Goal: Navigation & Orientation: Find specific page/section

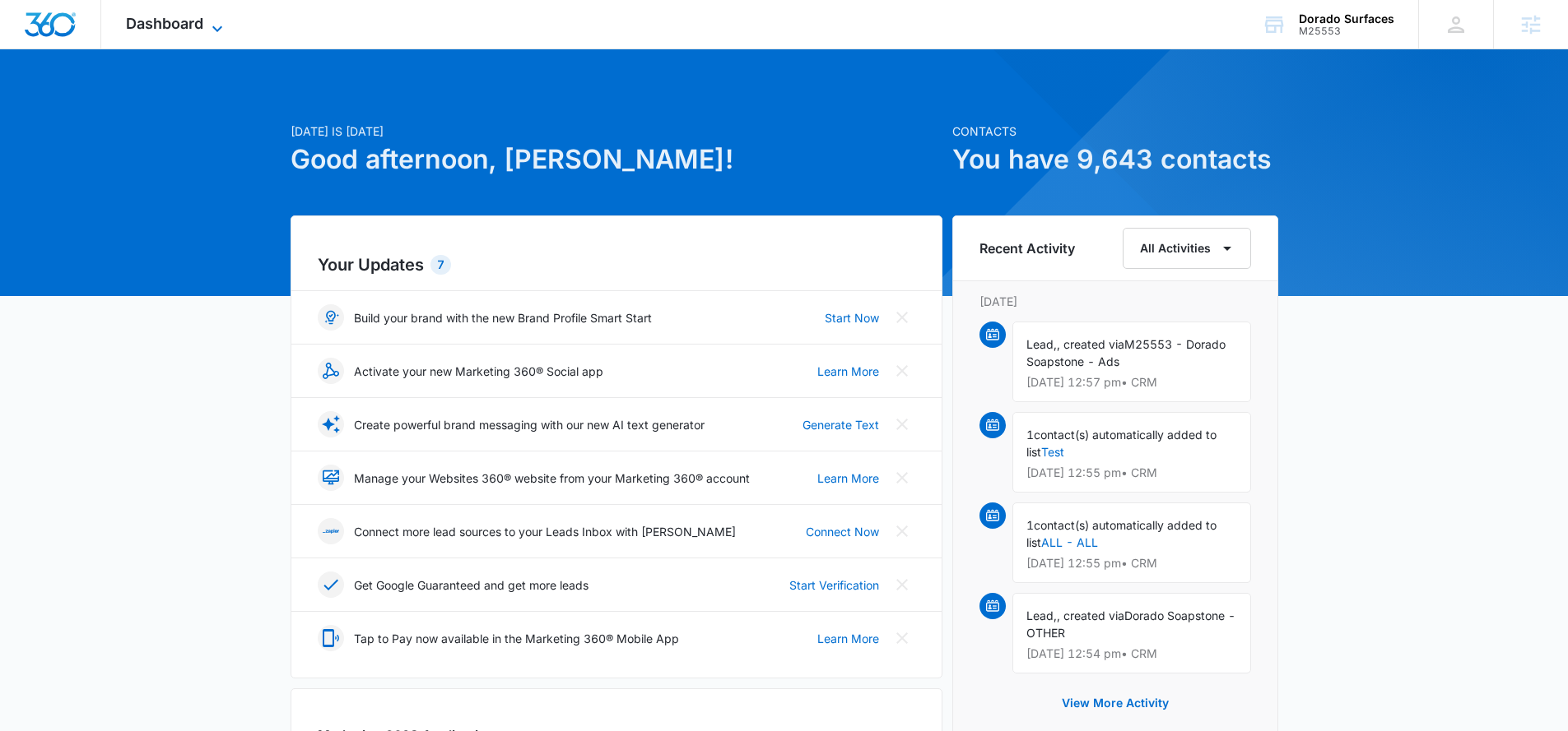
click at [162, 27] on span "Dashboard" at bounding box center [165, 23] width 78 height 18
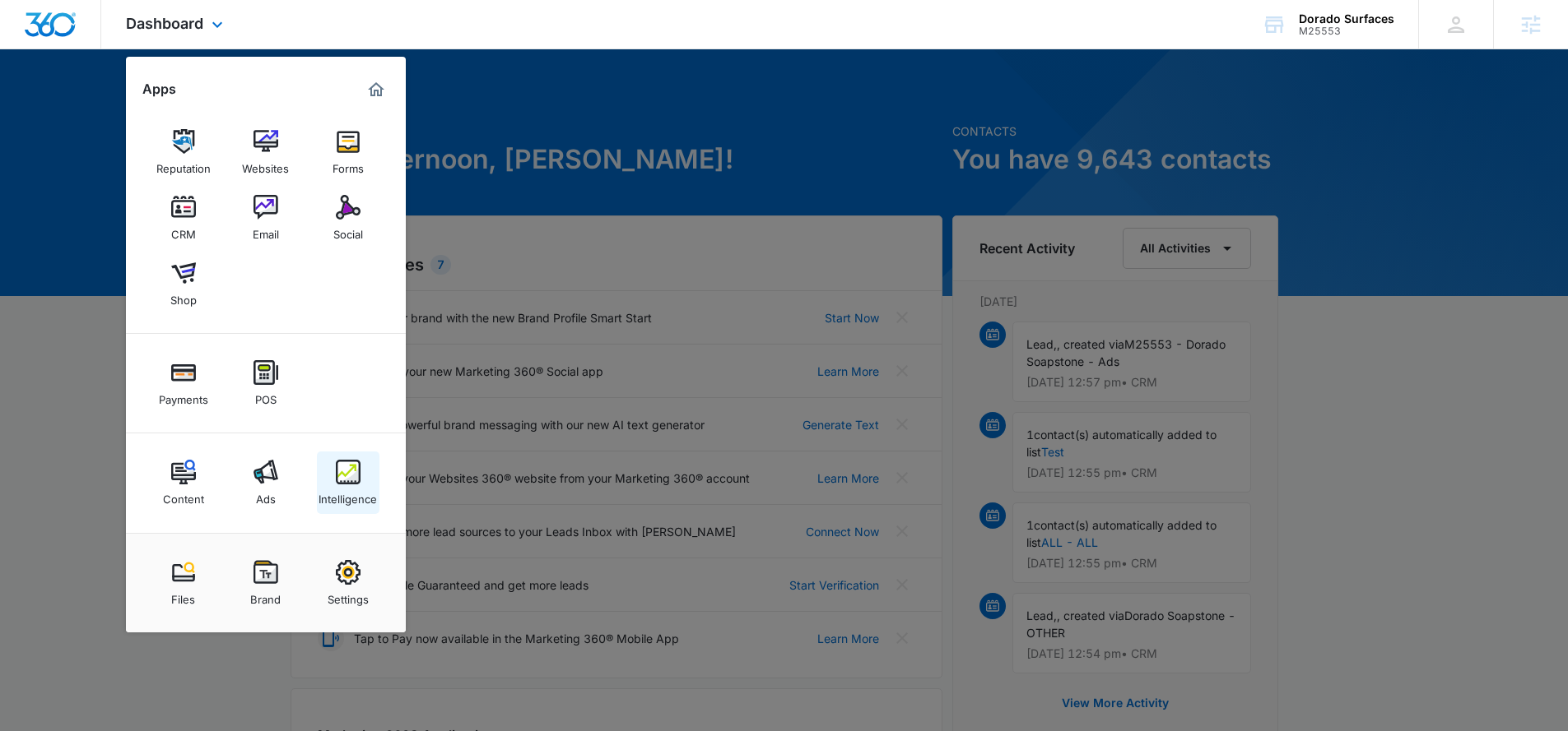
click at [360, 452] on link "Intelligence" at bounding box center [348, 483] width 63 height 63
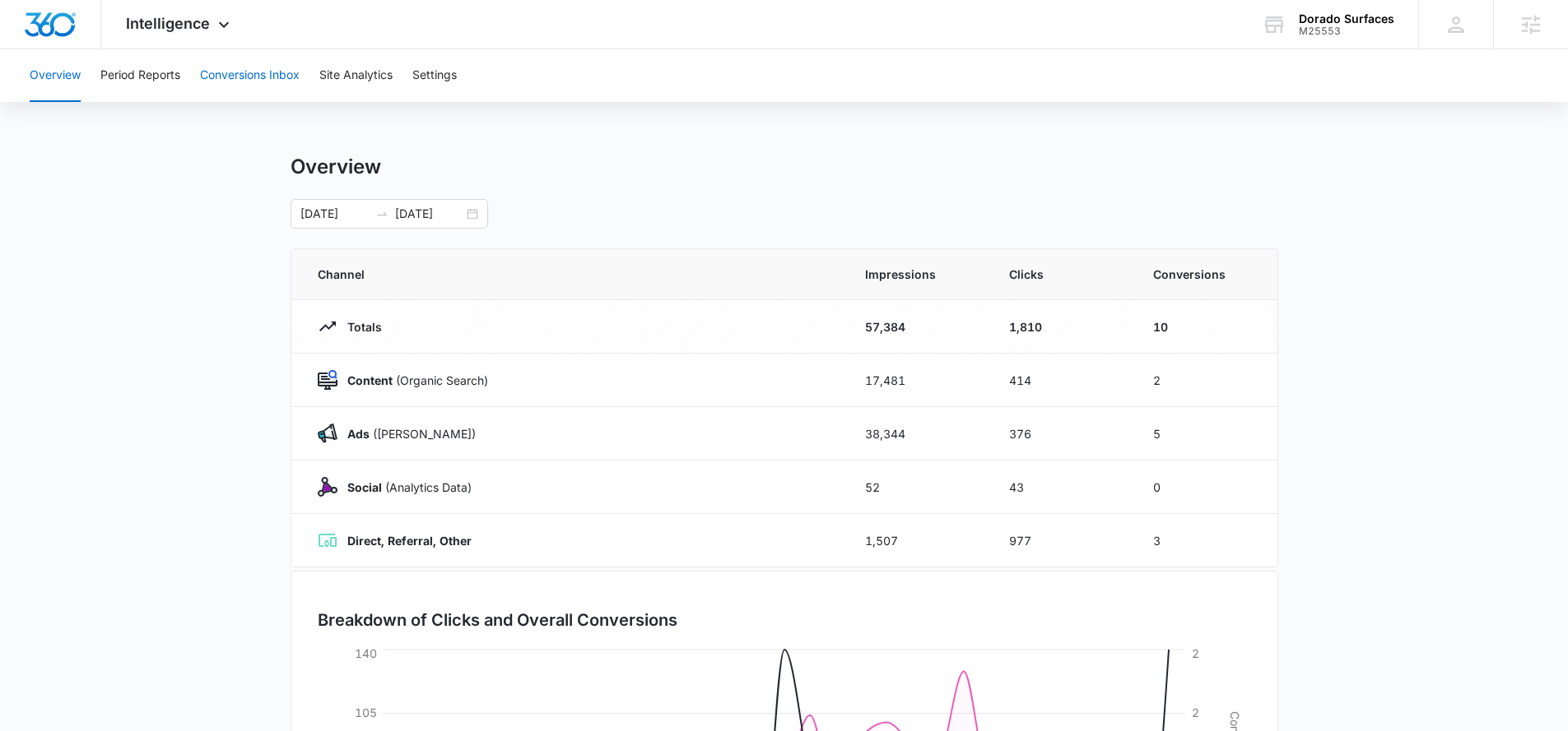
click at [233, 85] on button "Conversions Inbox" at bounding box center [250, 75] width 100 height 53
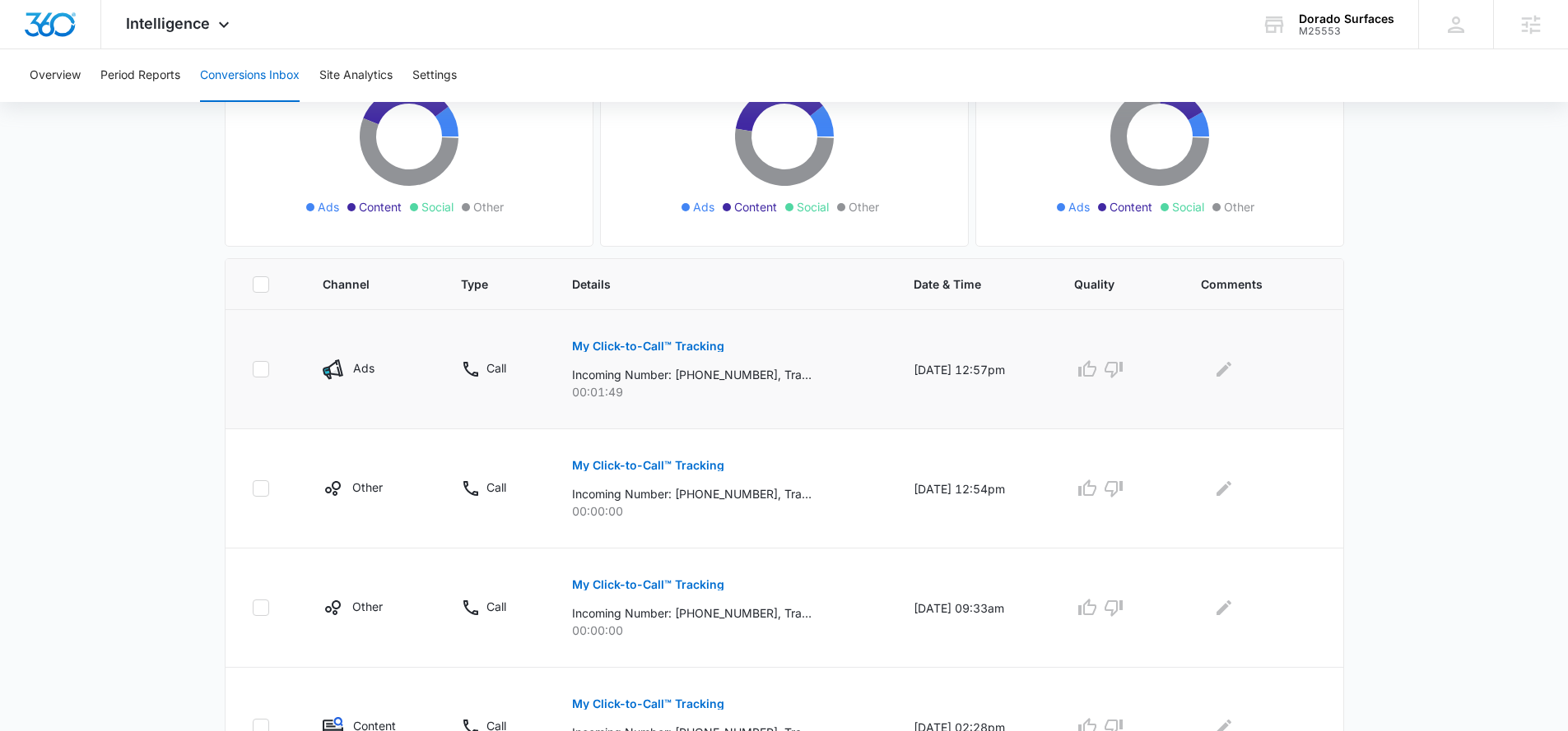
scroll to position [232, 0]
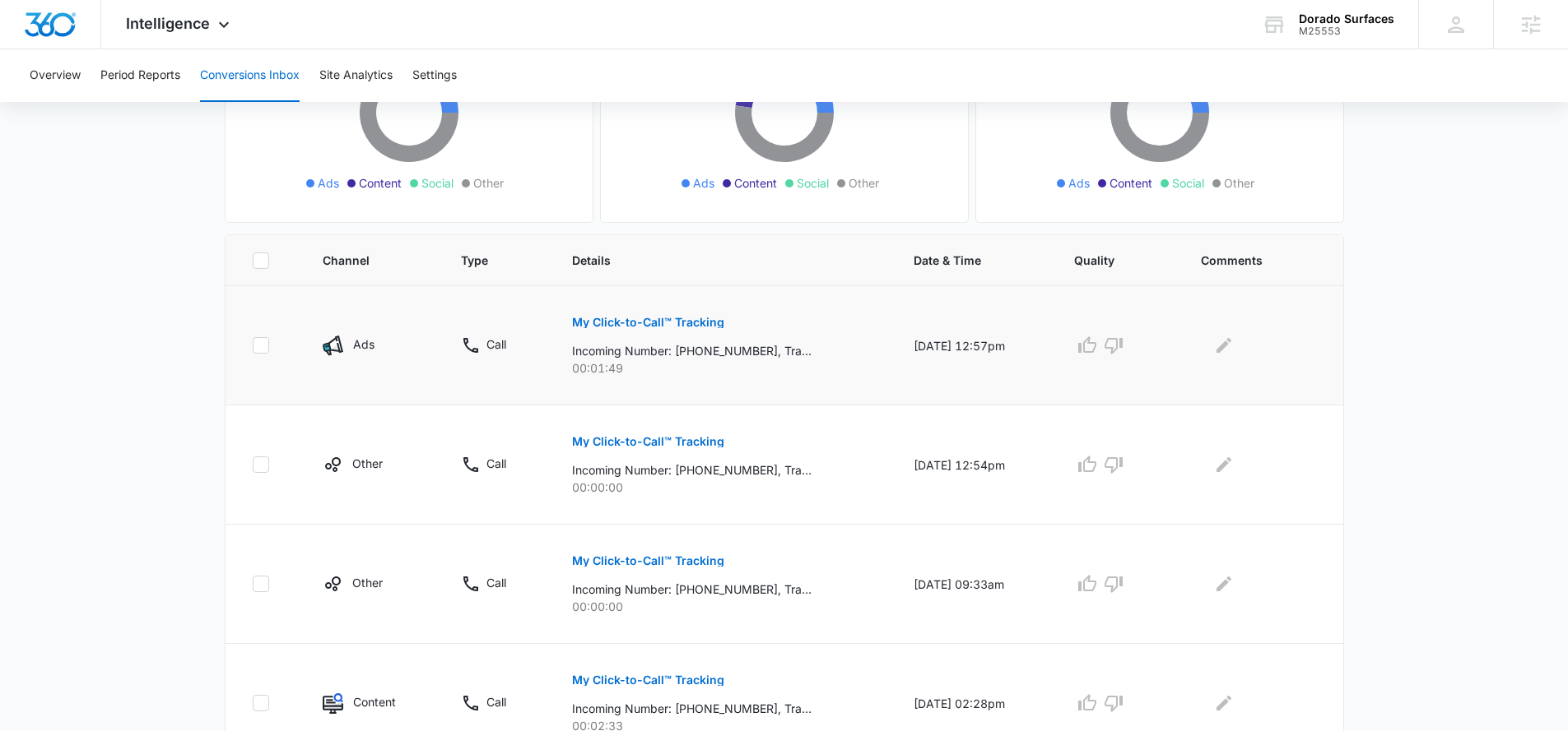
click at [606, 320] on p "My Click-to-Call™ Tracking" at bounding box center [648, 322] width 152 height 11
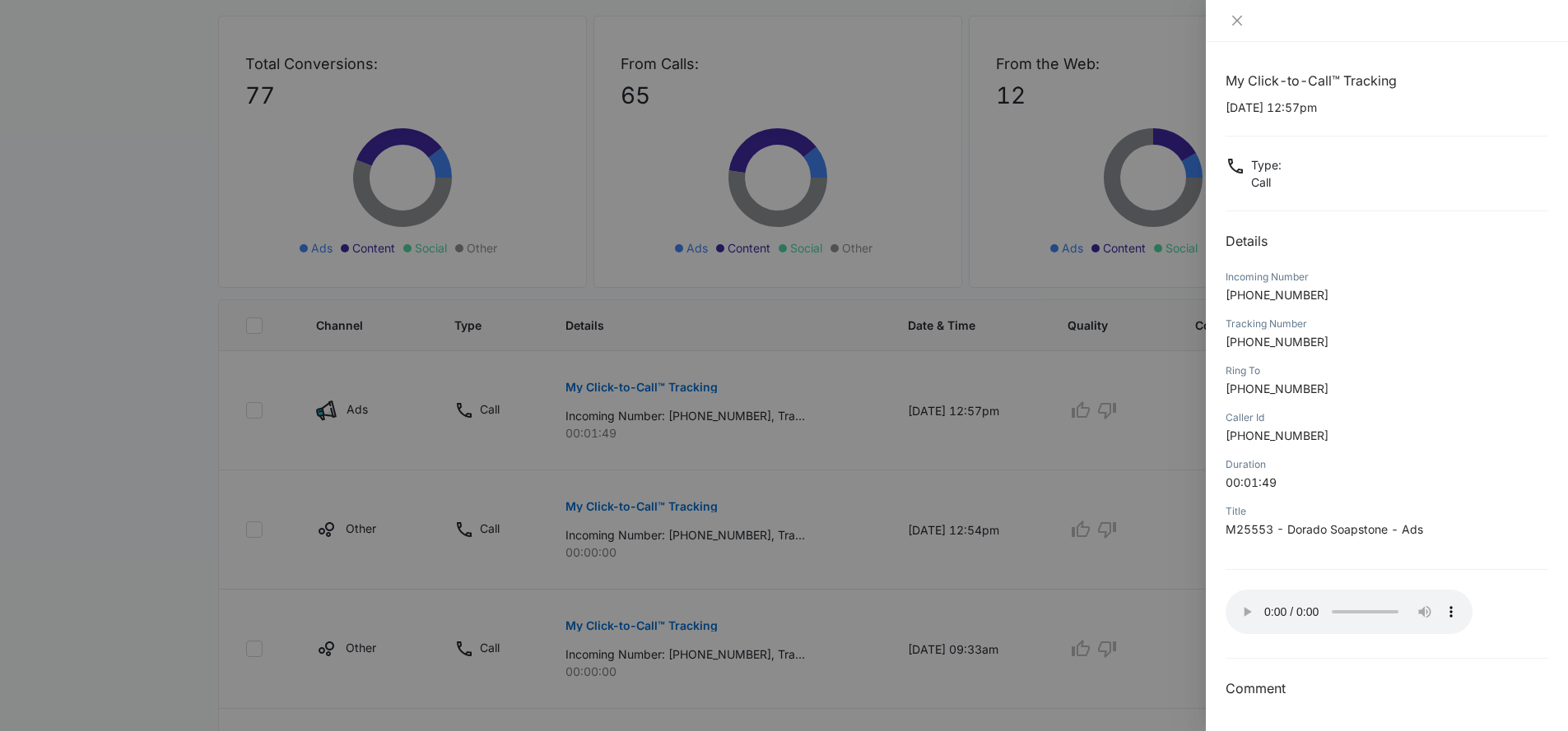
scroll to position [0, 0]
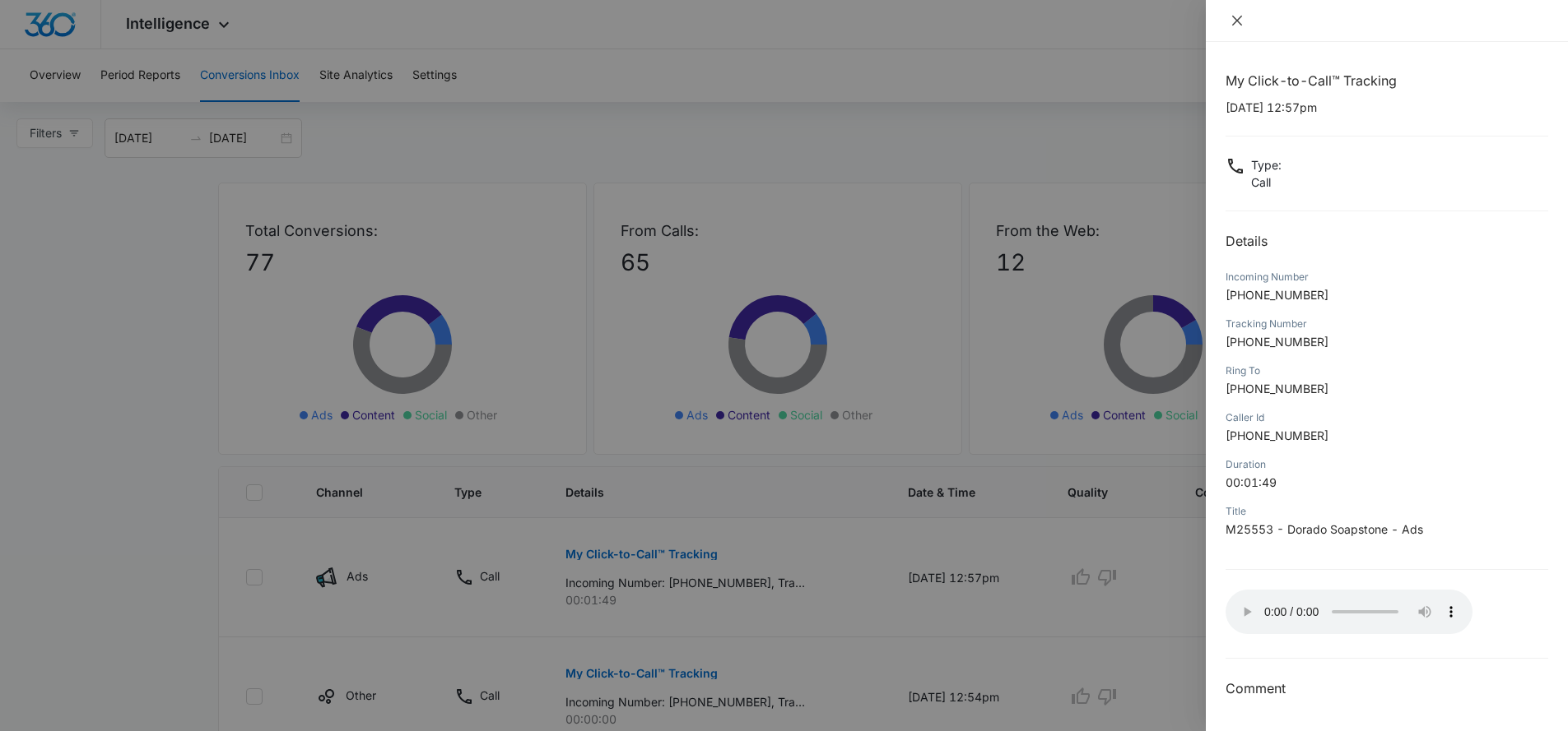
click at [1237, 23] on icon "close" at bounding box center [1237, 20] width 13 height 13
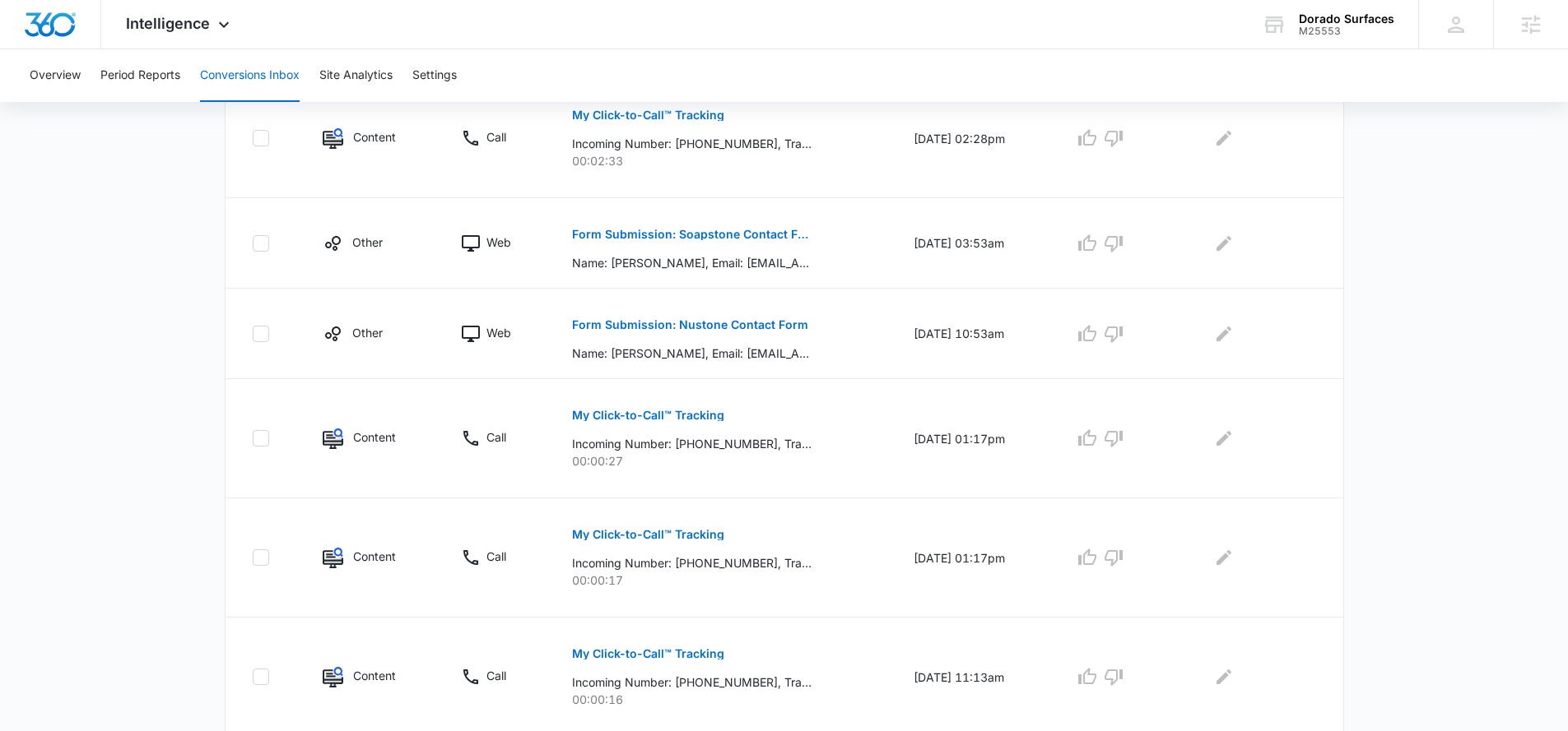
scroll to position [948, 0]
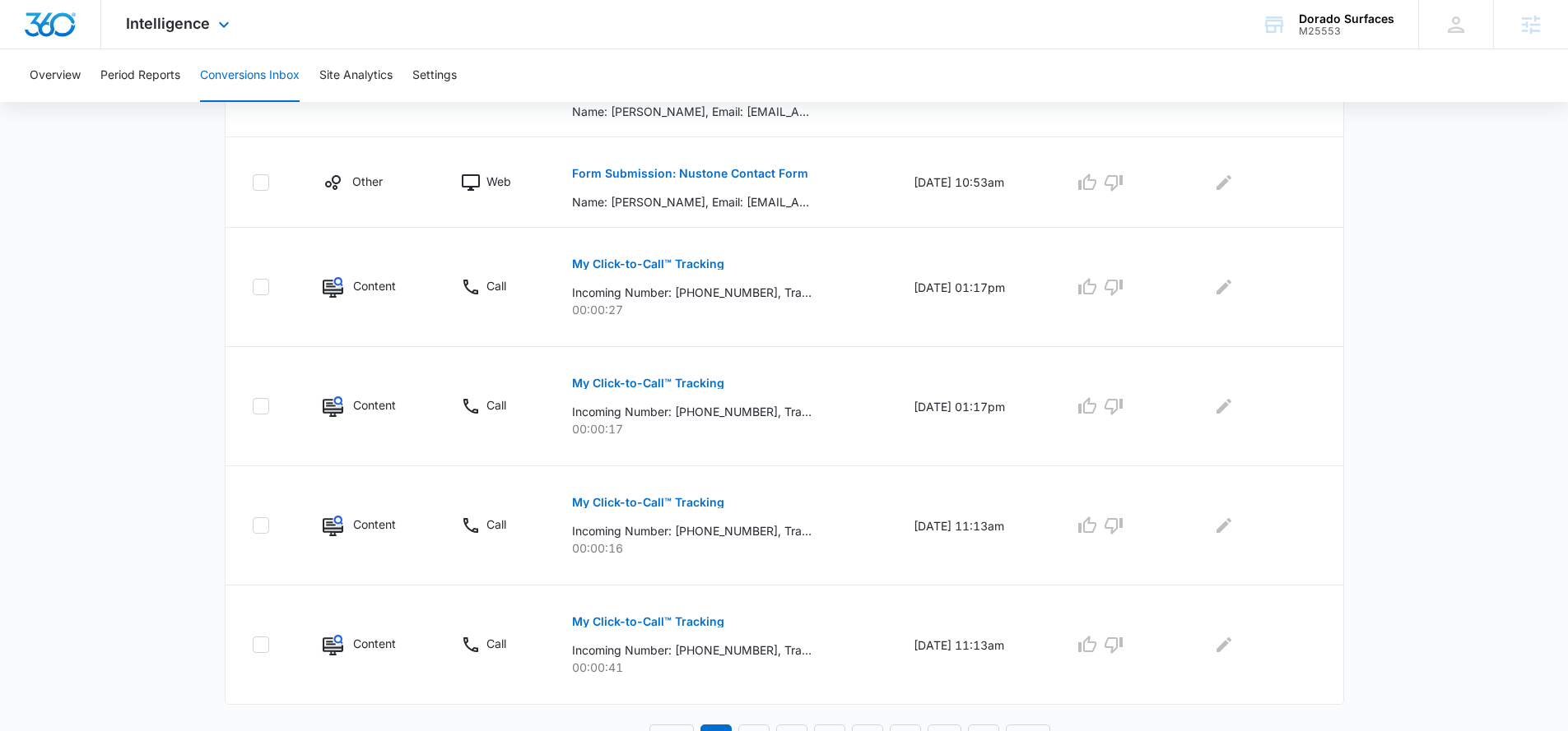
click at [168, 45] on div "Intelligence Apps Reputation Websites Forms CRM Email Social Shop Payments POS …" at bounding box center [180, 24] width 157 height 48
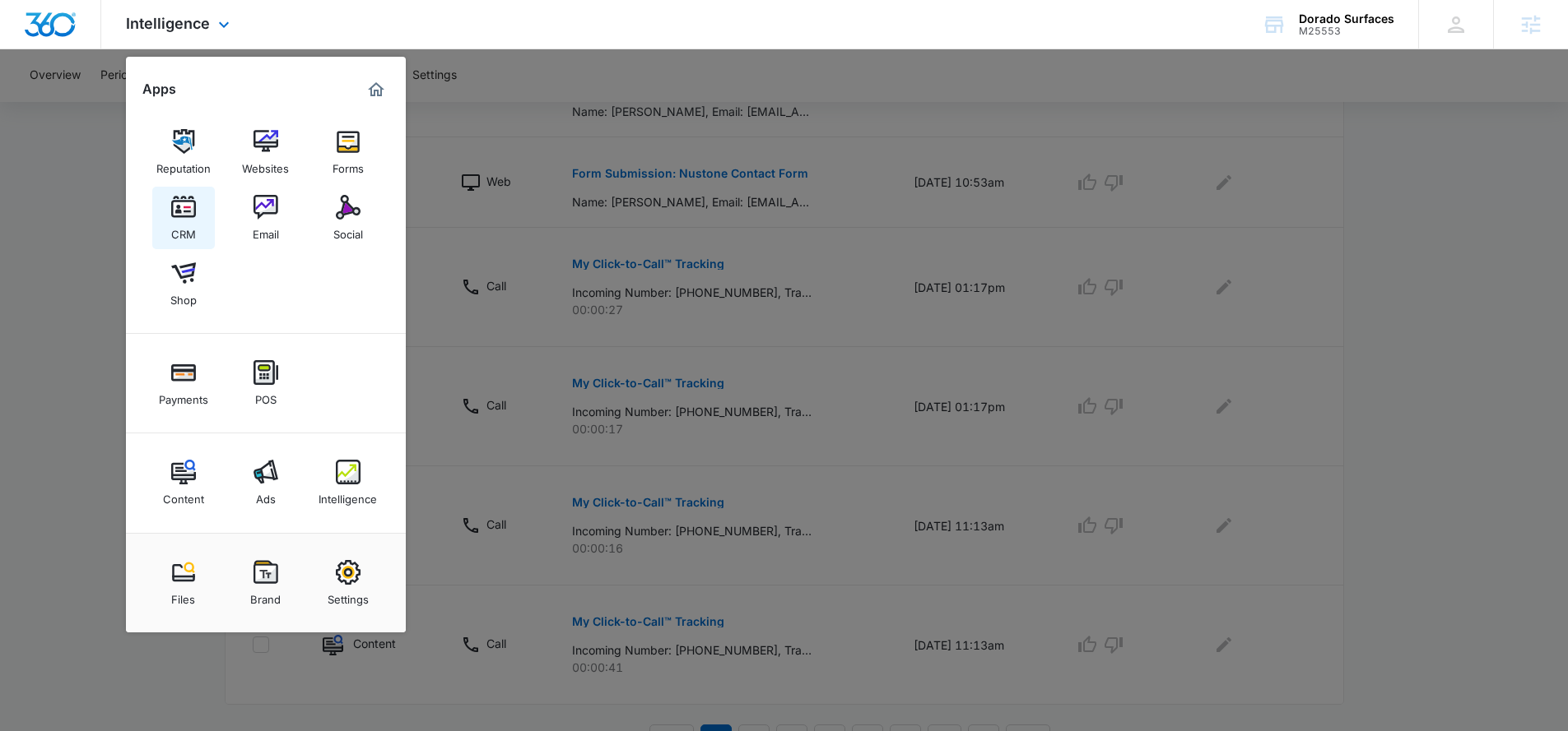
click at [206, 204] on link "CRM" at bounding box center [183, 218] width 63 height 63
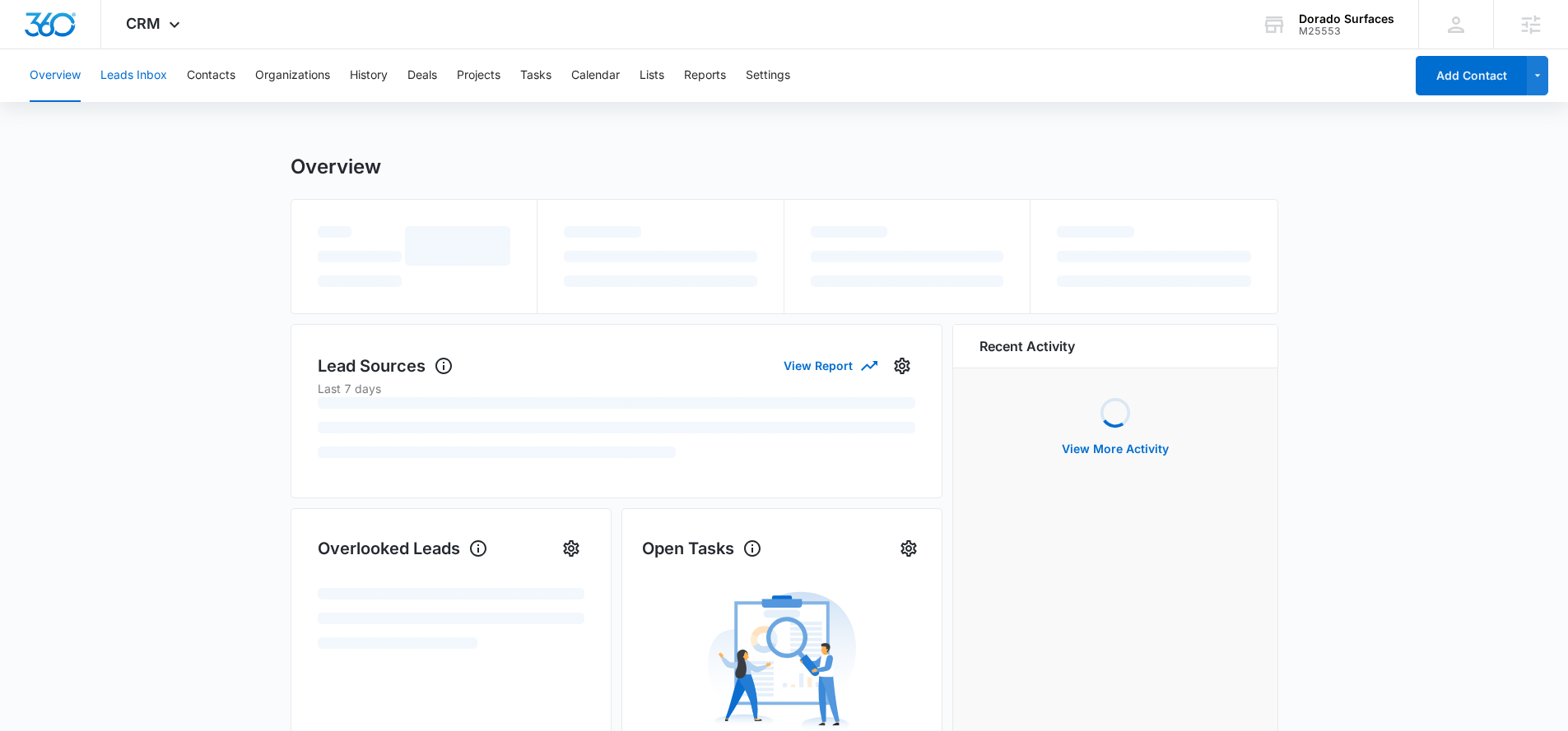
click at [147, 75] on button "Leads Inbox" at bounding box center [133, 75] width 67 height 53
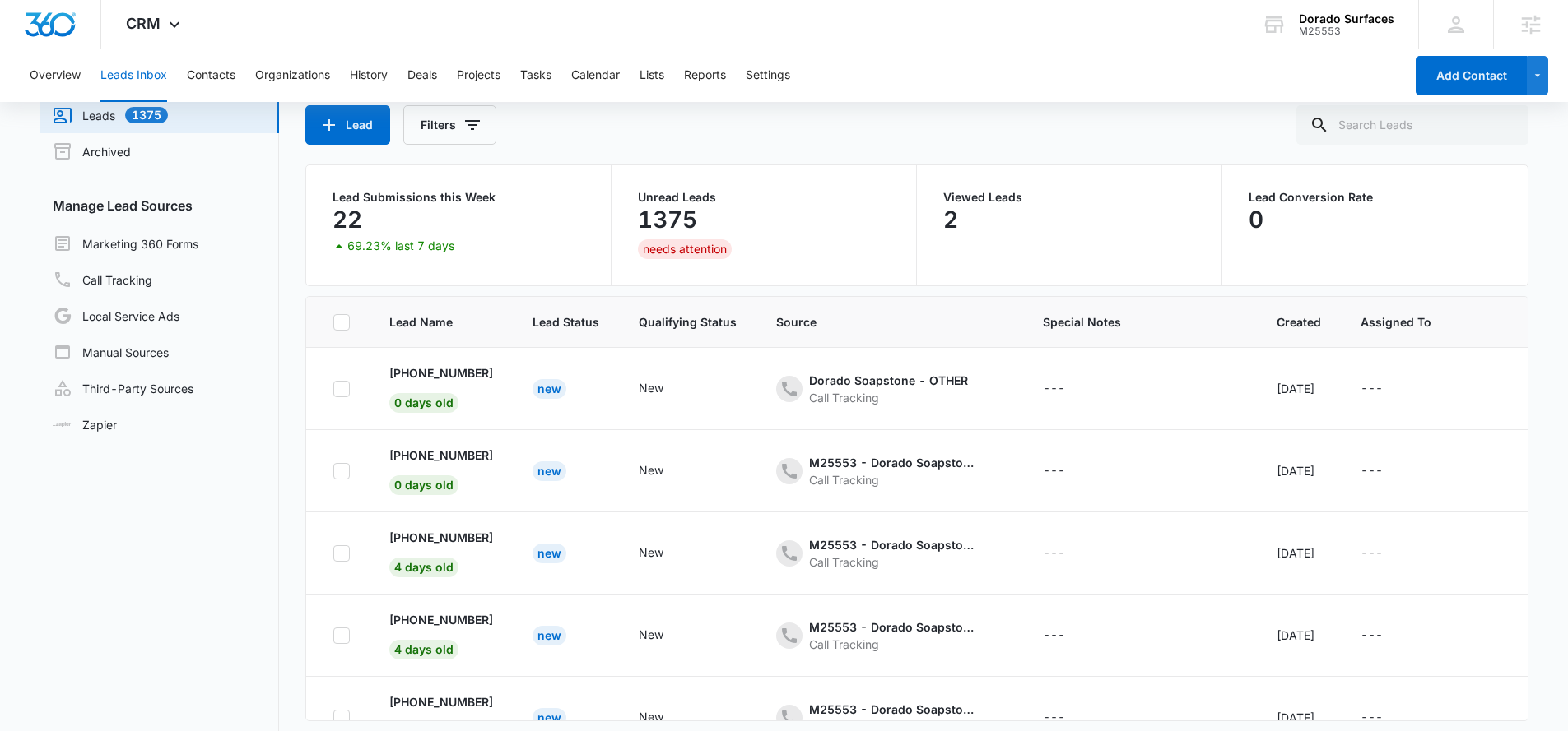
scroll to position [130, 0]
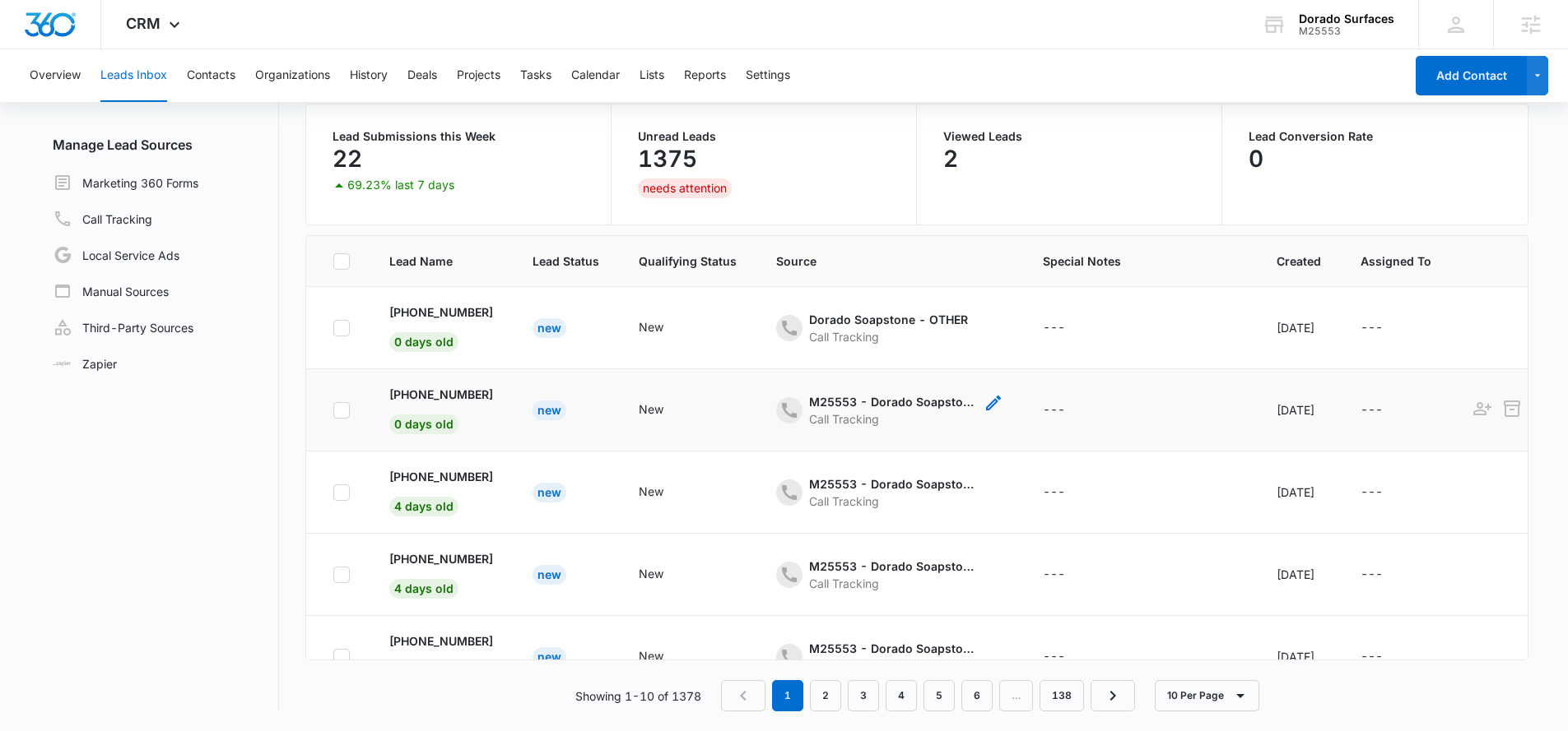
click at [997, 402] on icon "- - Select to Edit Field" at bounding box center [993, 403] width 15 height 15
click at [853, 365] on button "Cancel" at bounding box center [864, 364] width 57 height 31
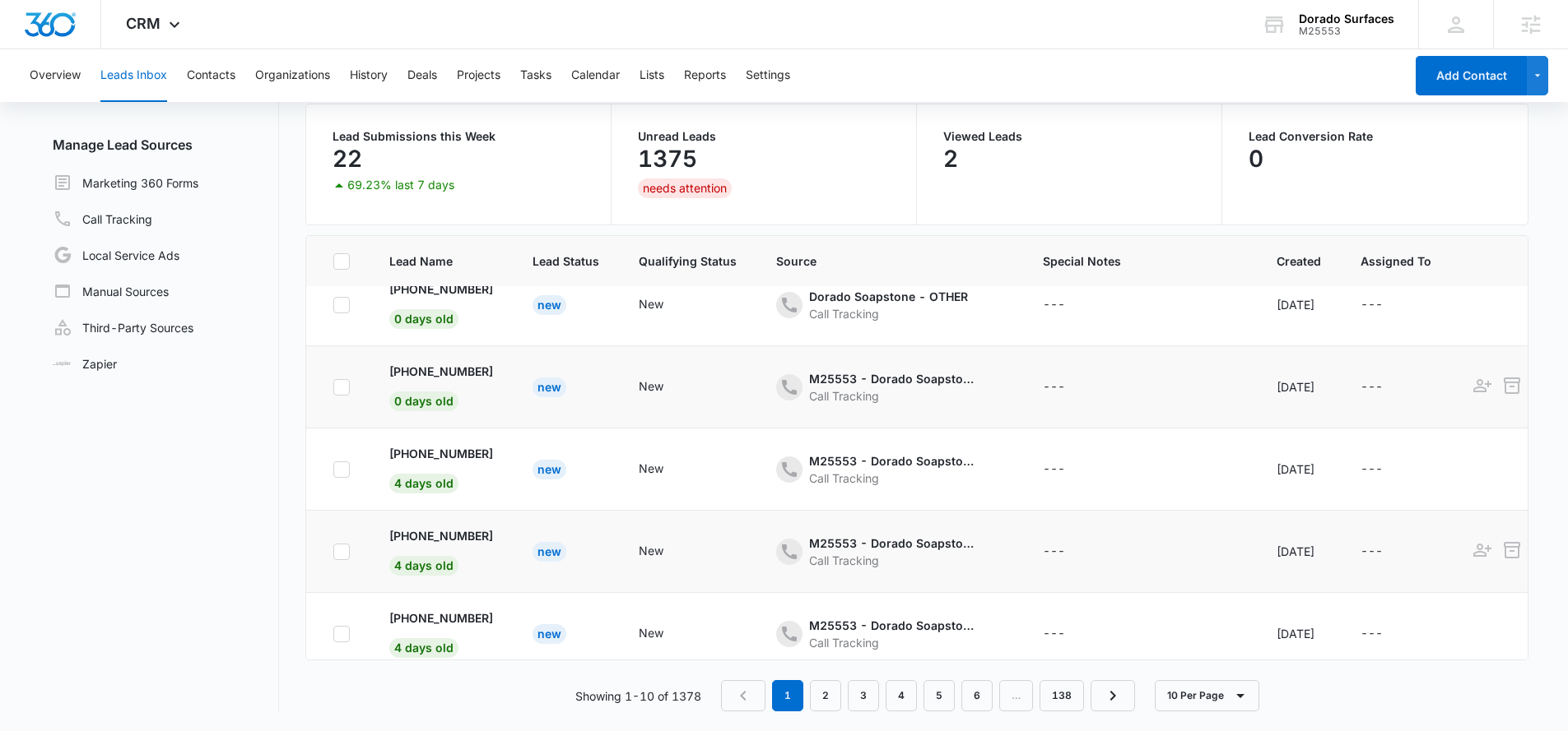
scroll to position [462, 0]
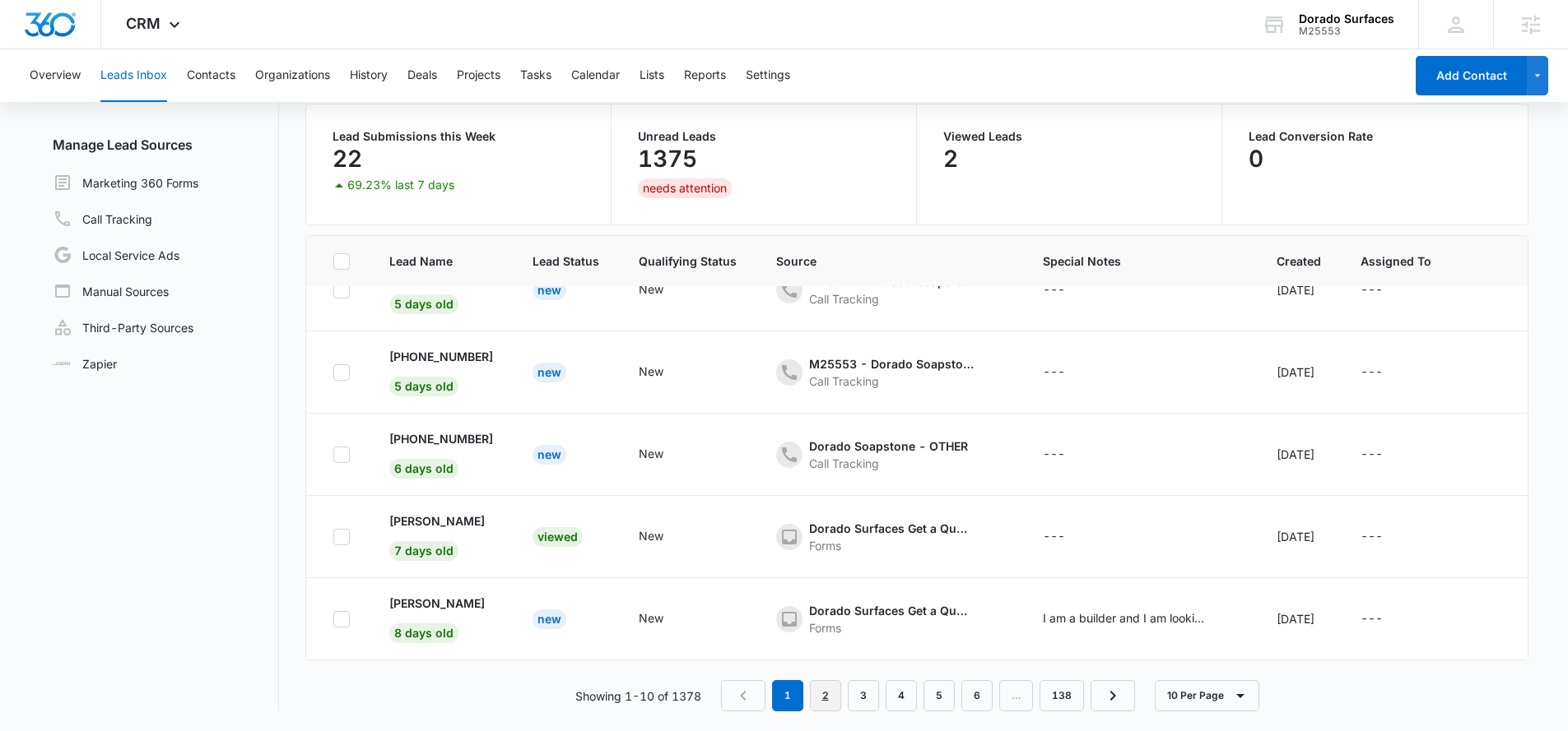
click at [831, 694] on link "2" at bounding box center [826, 696] width 31 height 31
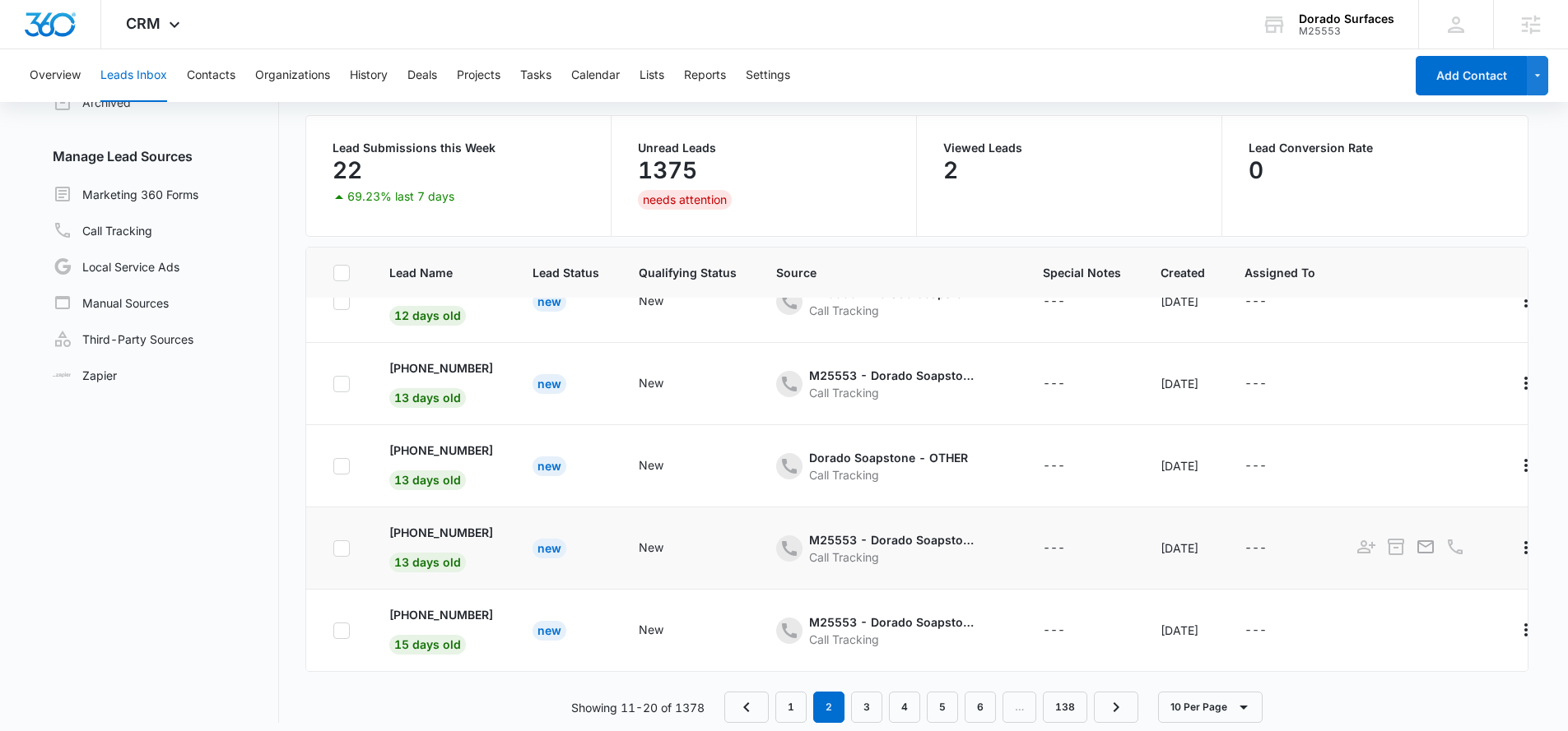
scroll to position [130, 0]
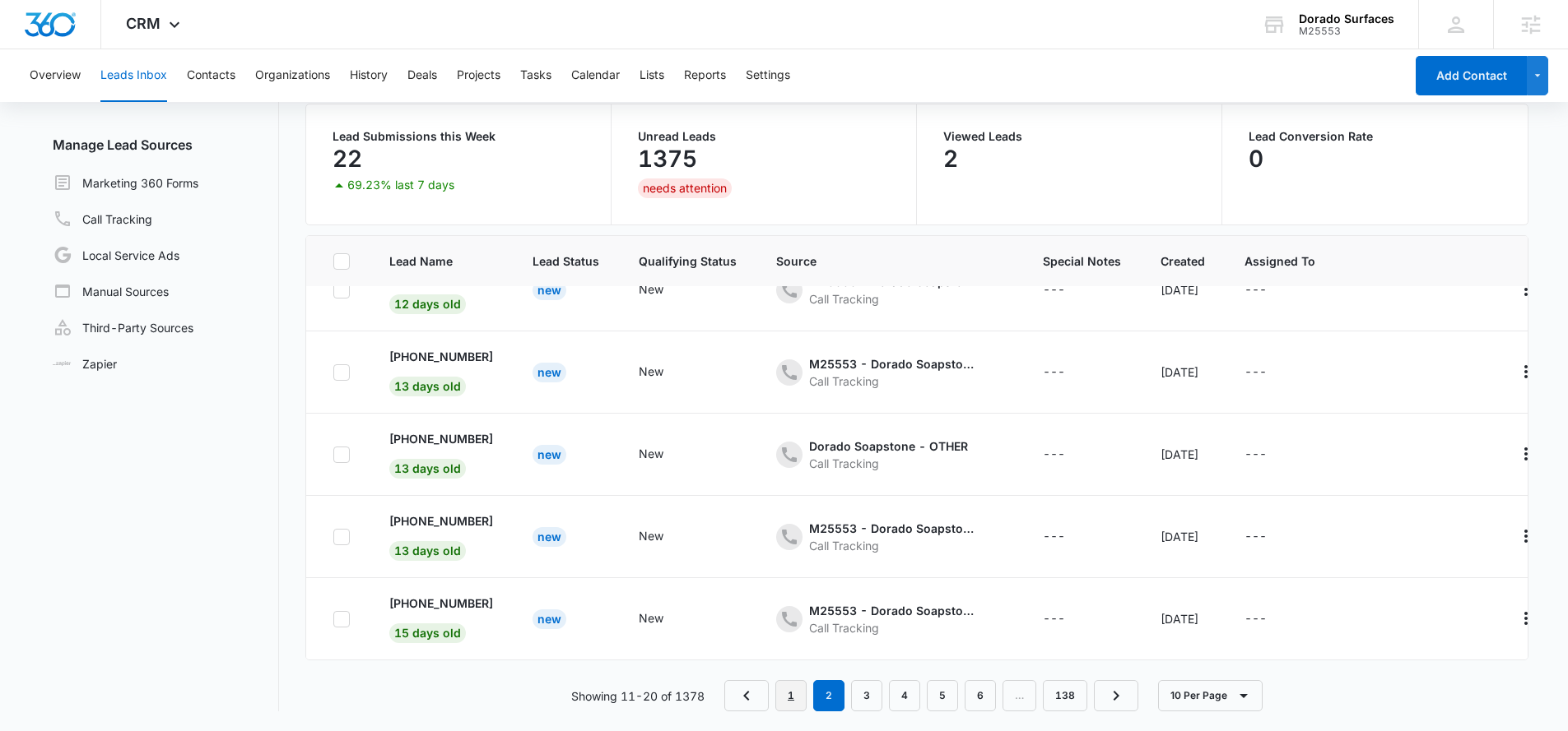
click at [789, 696] on link "1" at bounding box center [791, 696] width 31 height 31
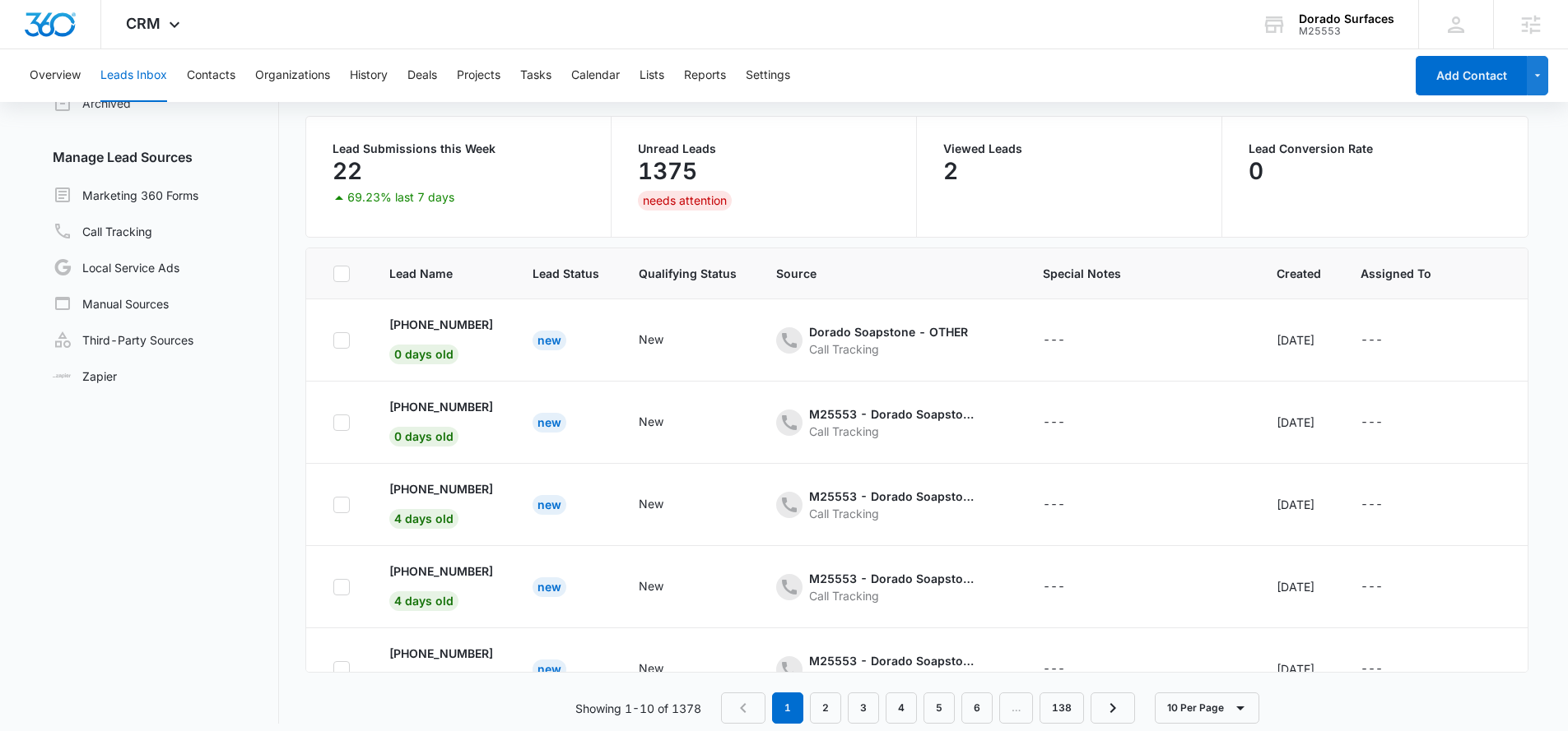
scroll to position [121, 0]
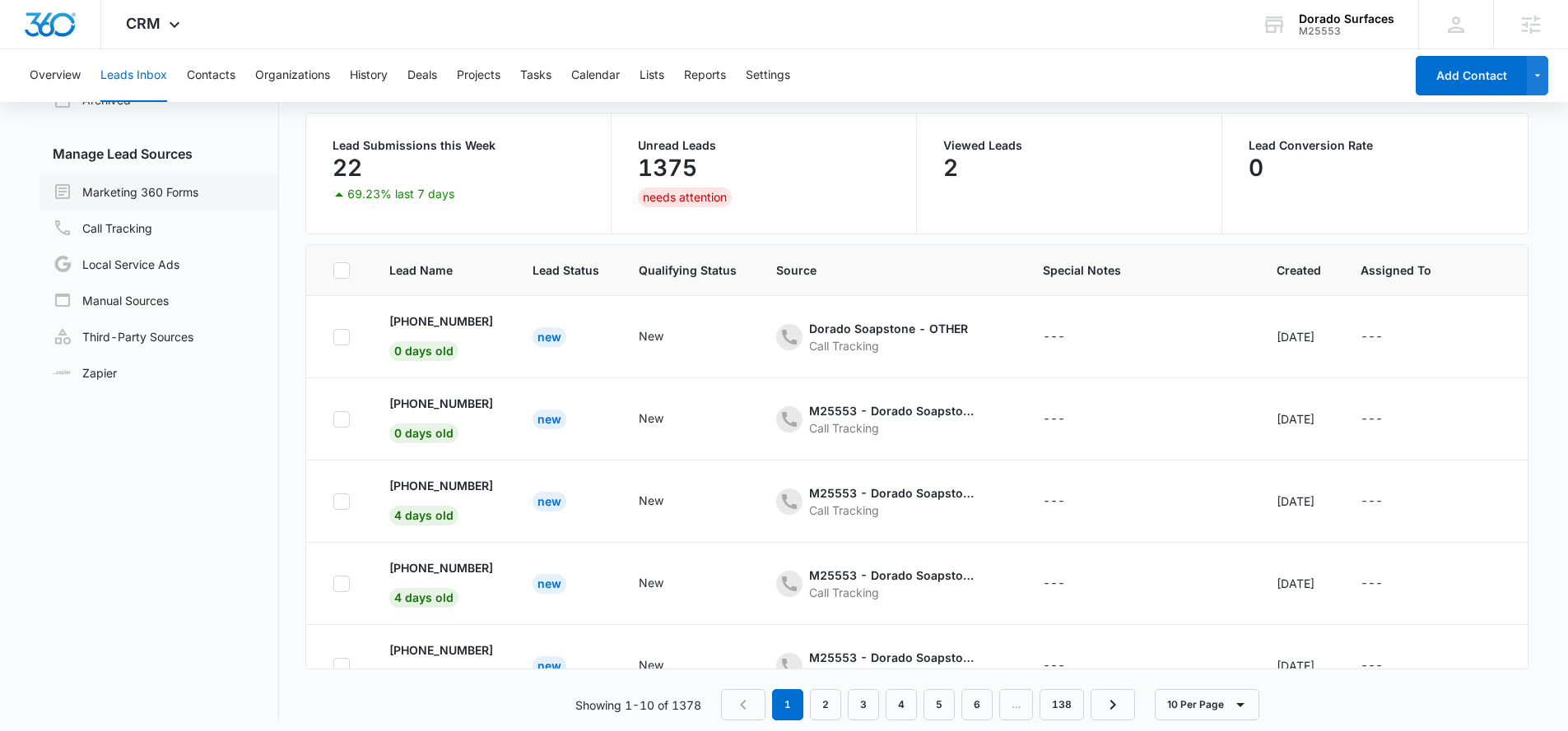
click at [198, 193] on link "Marketing 360 Forms" at bounding box center [125, 191] width 145 height 19
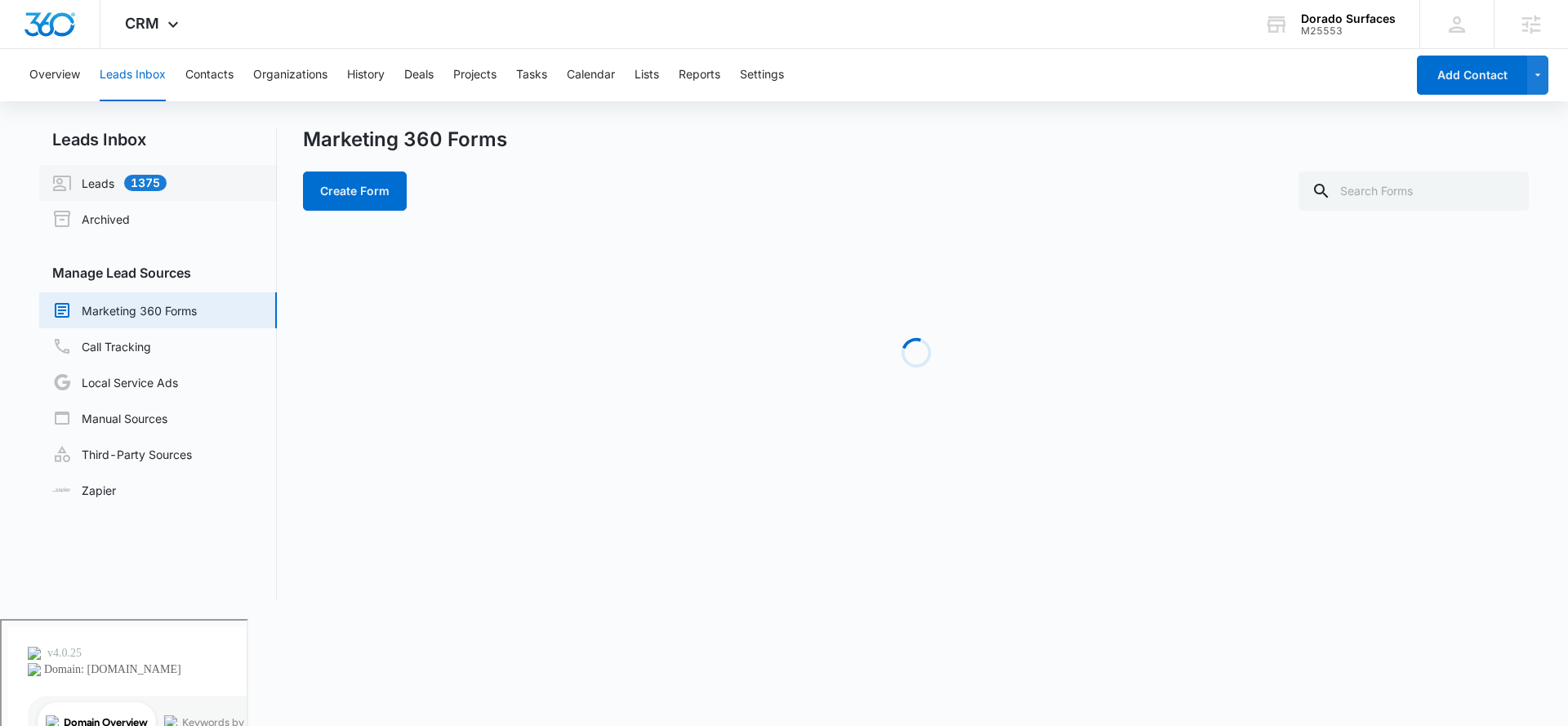
click at [110, 184] on link "Leads 1375" at bounding box center [109, 182] width 114 height 19
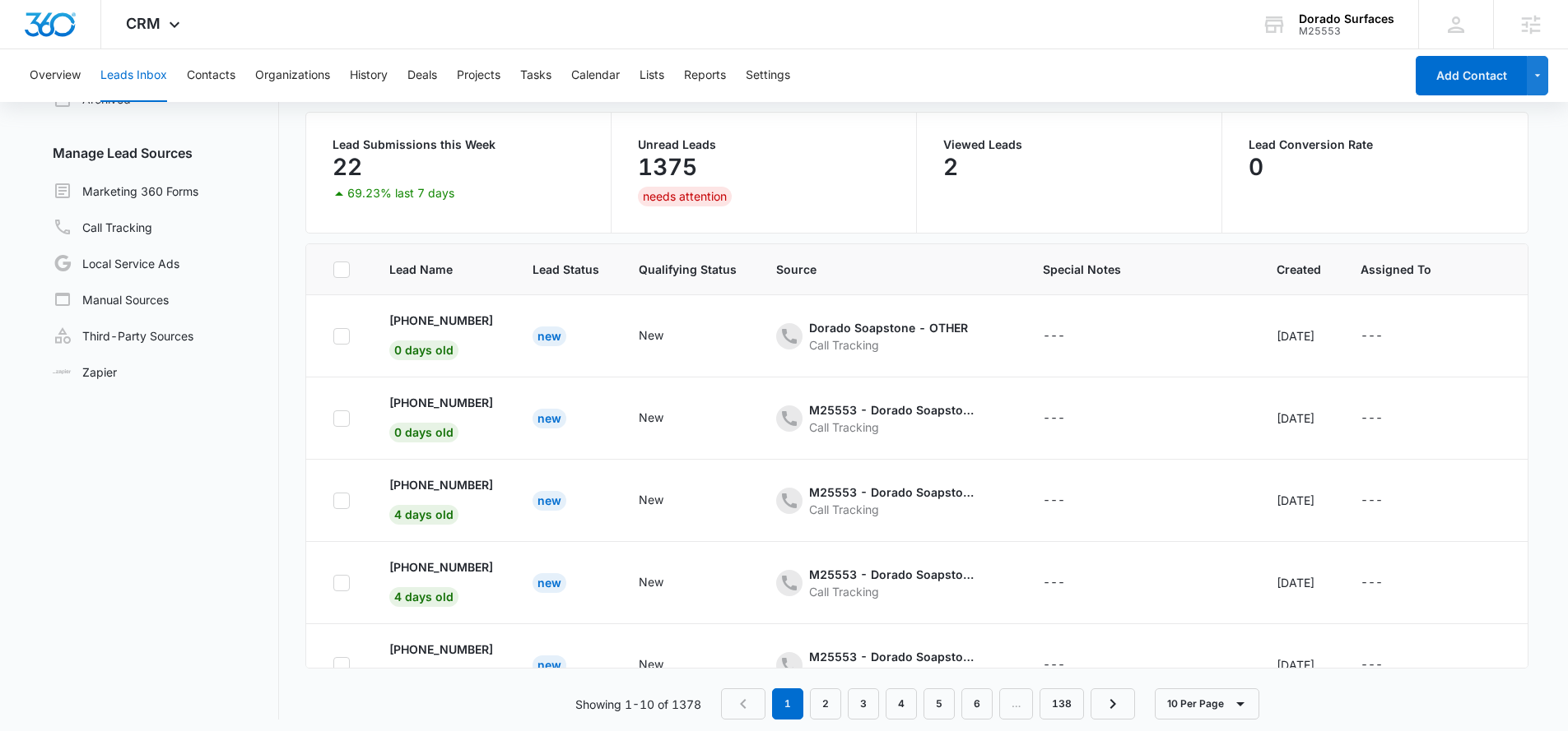
scroll to position [130, 0]
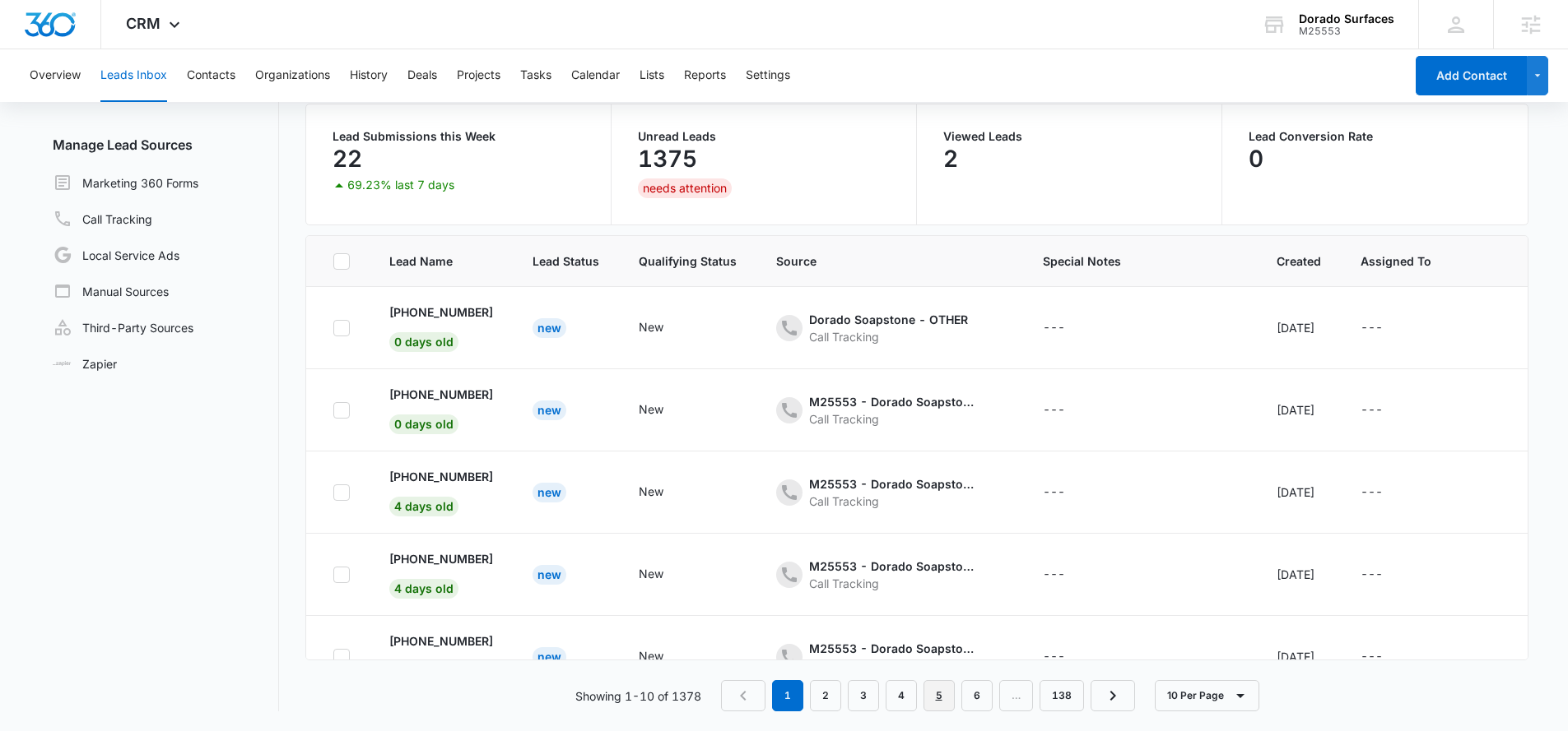
click at [933, 689] on link "5" at bounding box center [940, 696] width 31 height 31
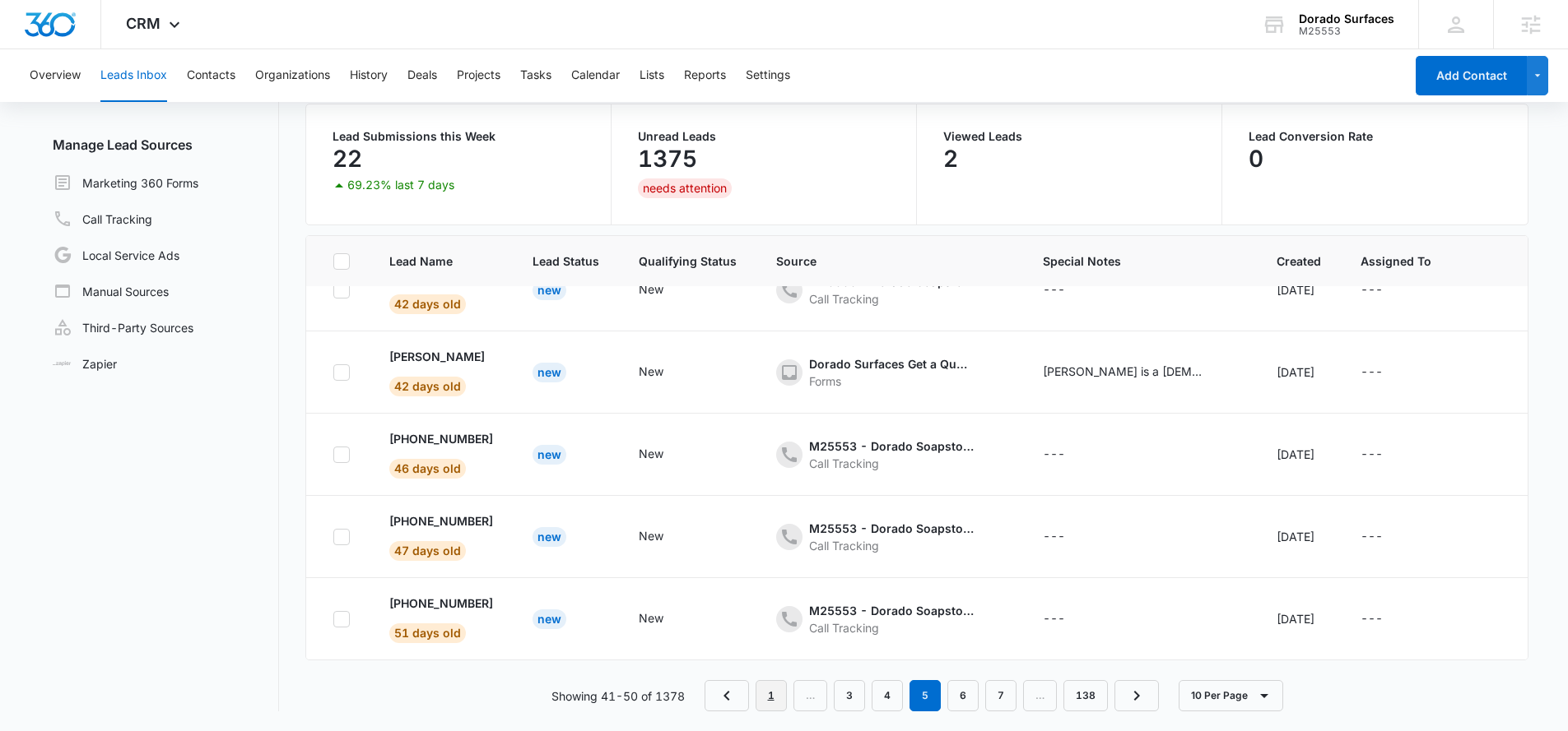
click at [767, 691] on link "1" at bounding box center [771, 696] width 31 height 31
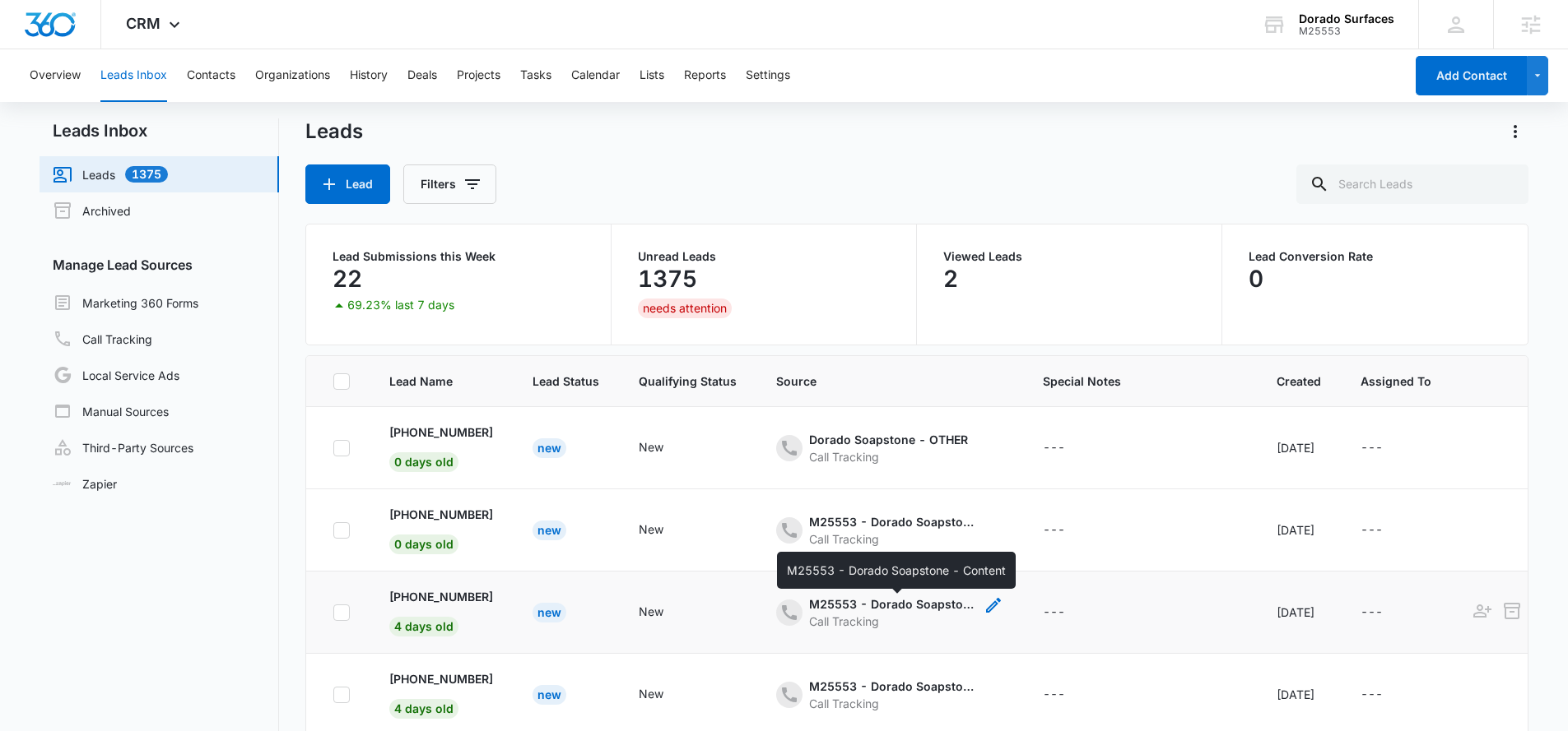
scroll to position [0, 0]
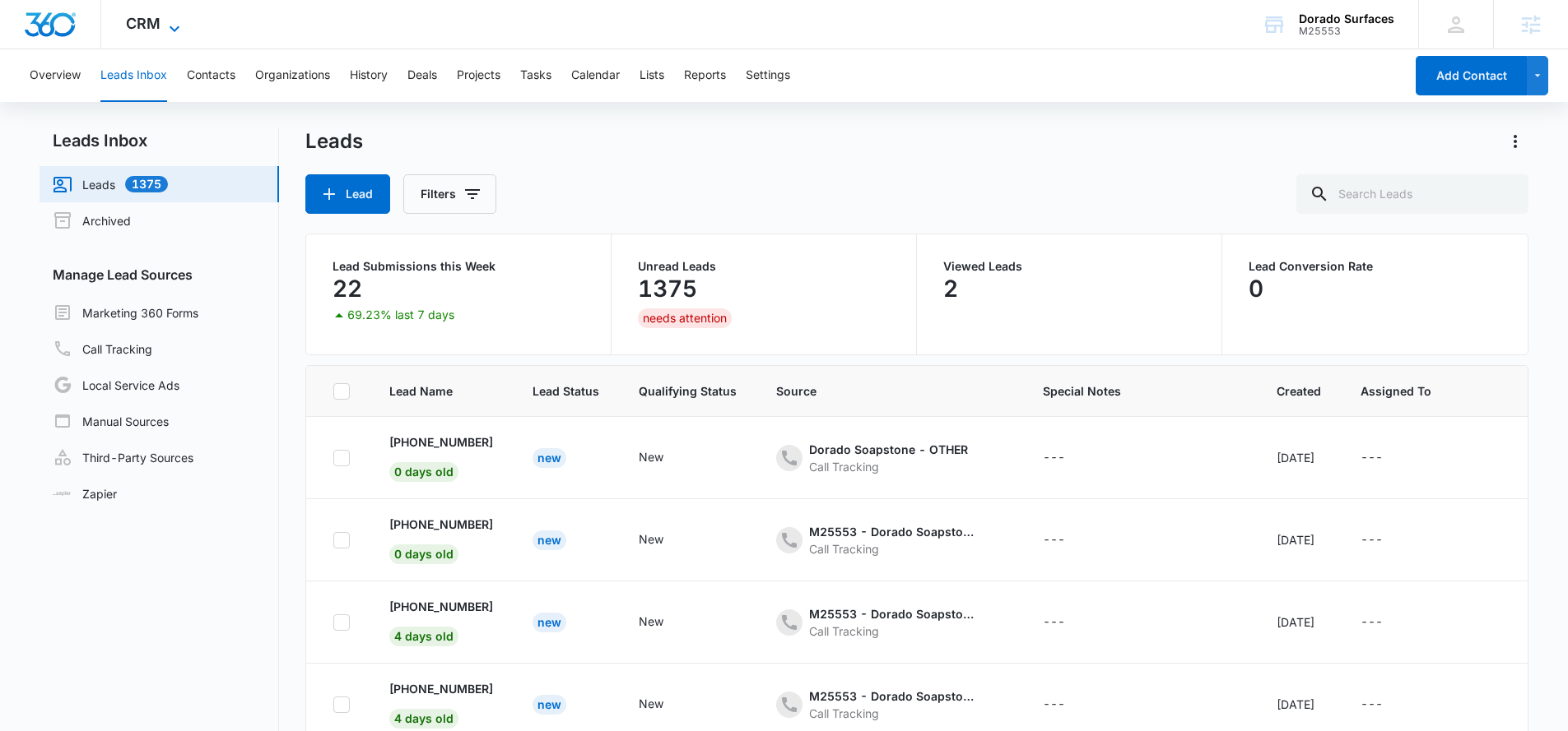
click at [180, 23] on icon at bounding box center [174, 28] width 19 height 19
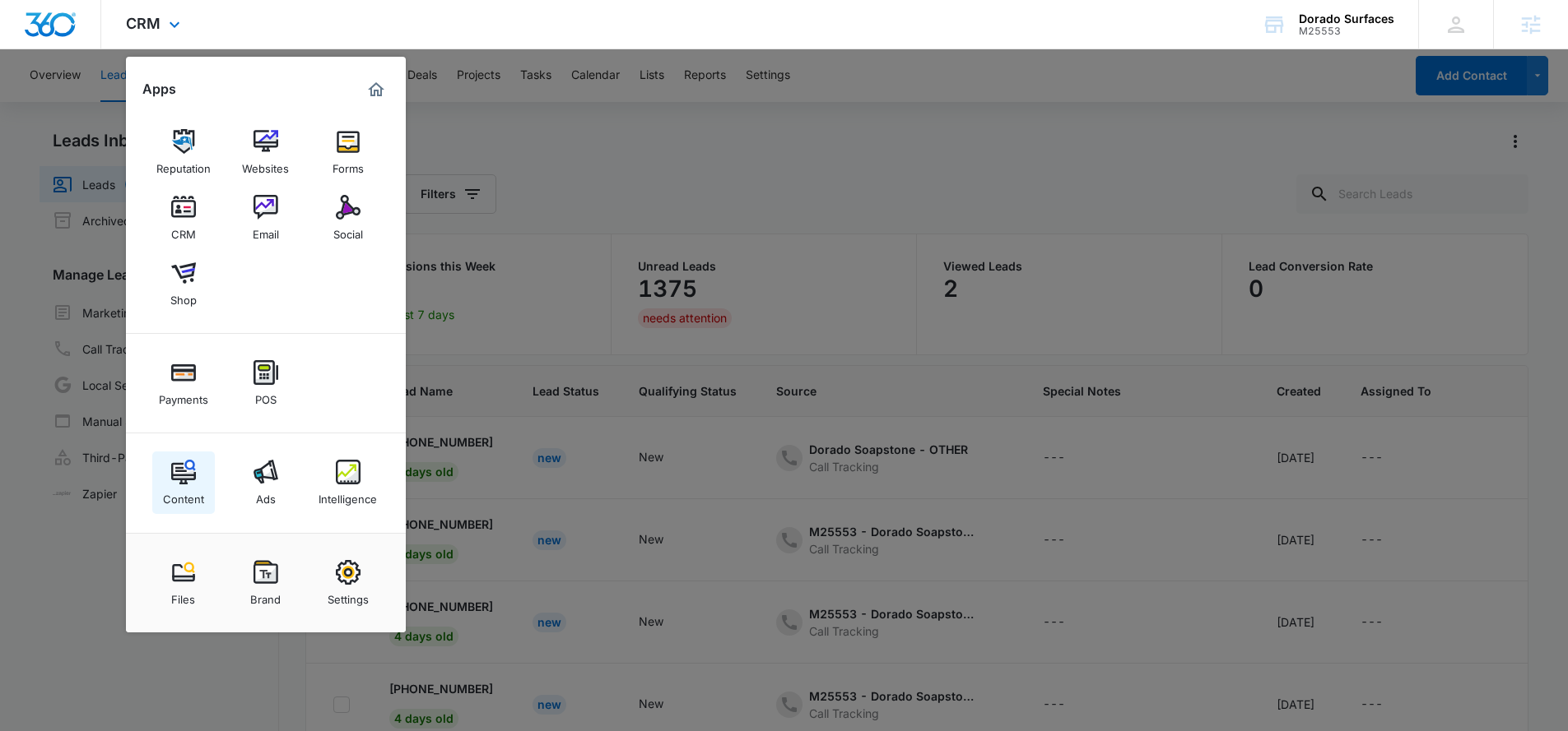
click at [181, 496] on div "Content" at bounding box center [183, 495] width 41 height 21
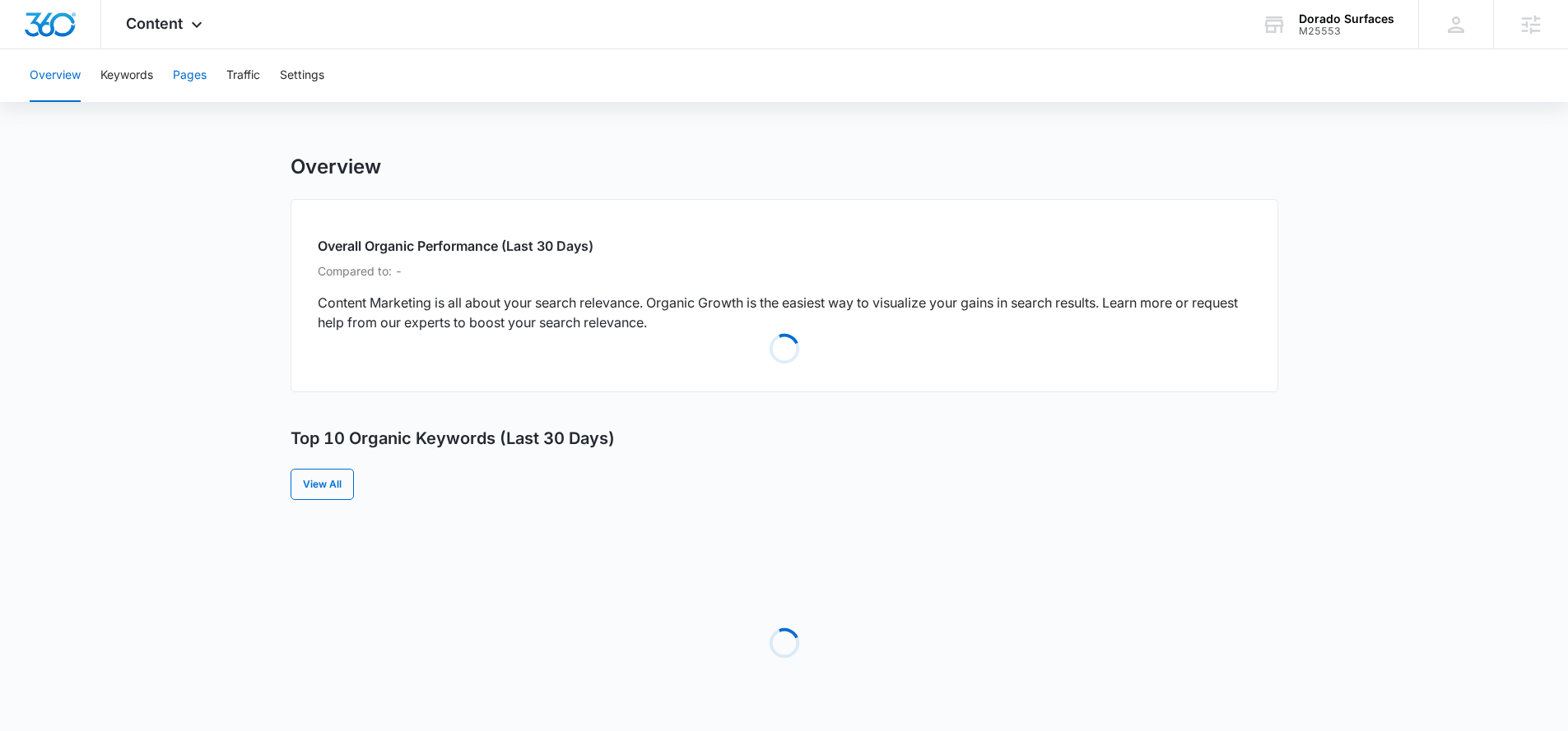
click at [195, 72] on button "Pages" at bounding box center [190, 75] width 33 height 53
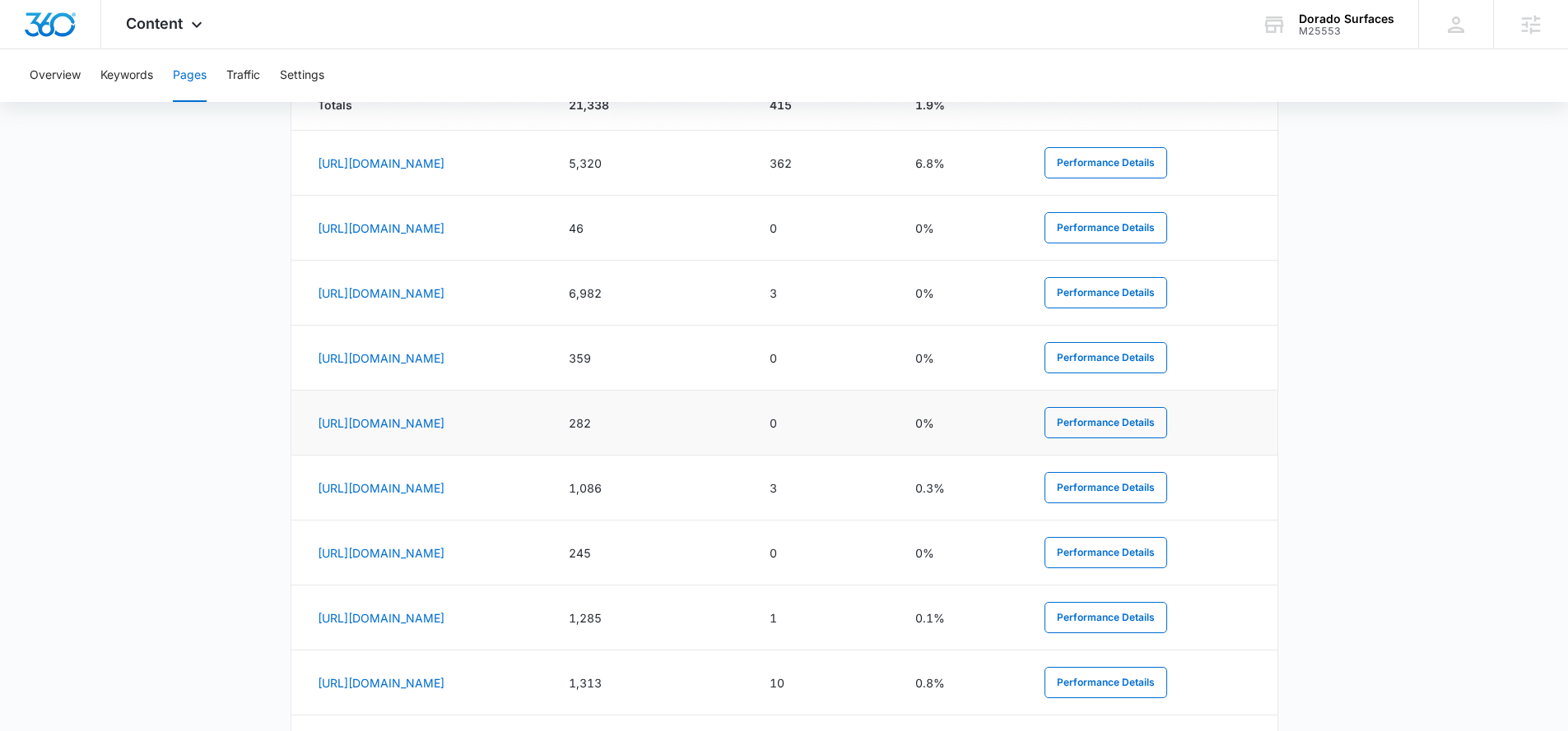
scroll to position [787, 0]
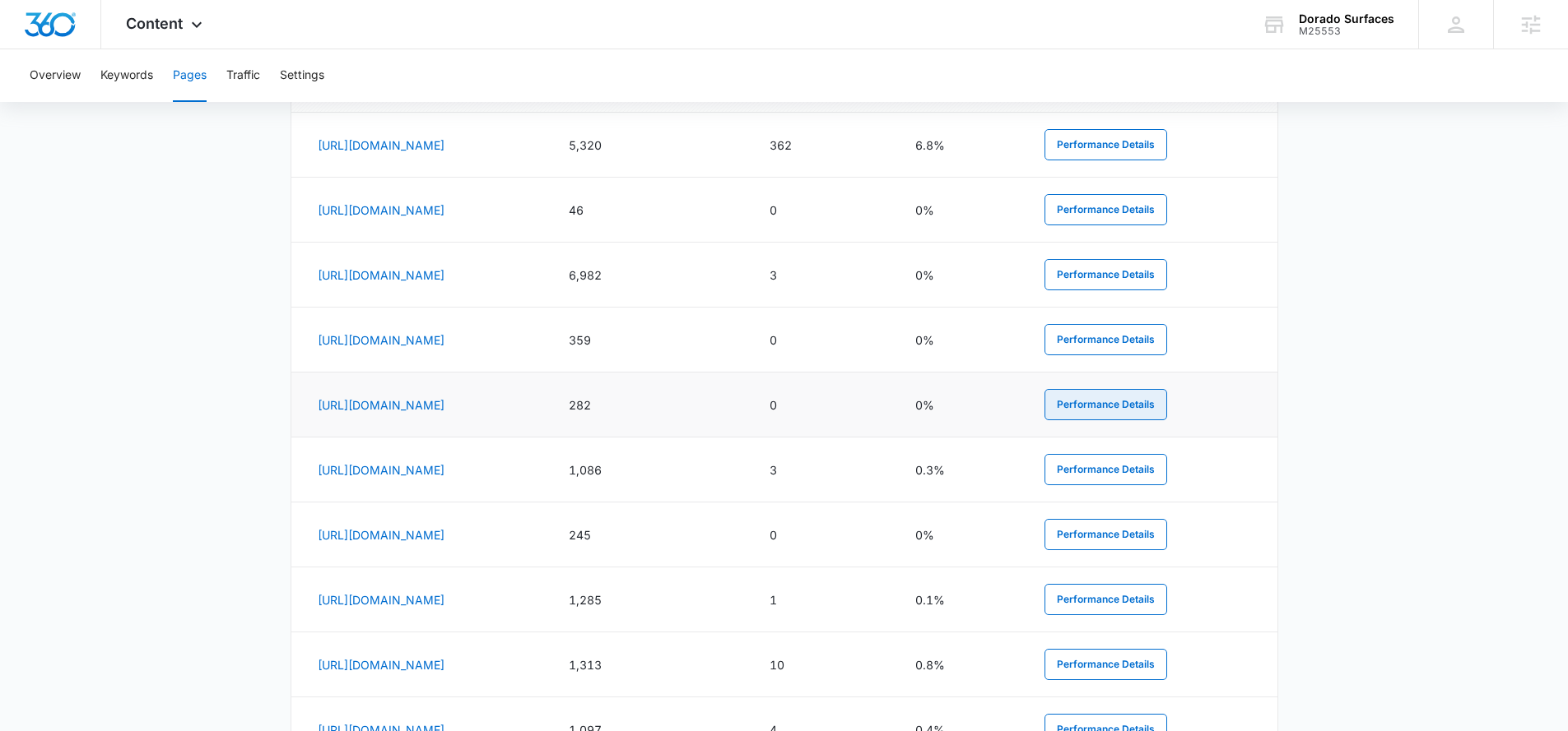
click at [1155, 415] on button "Performance Details" at bounding box center [1105, 405] width 122 height 31
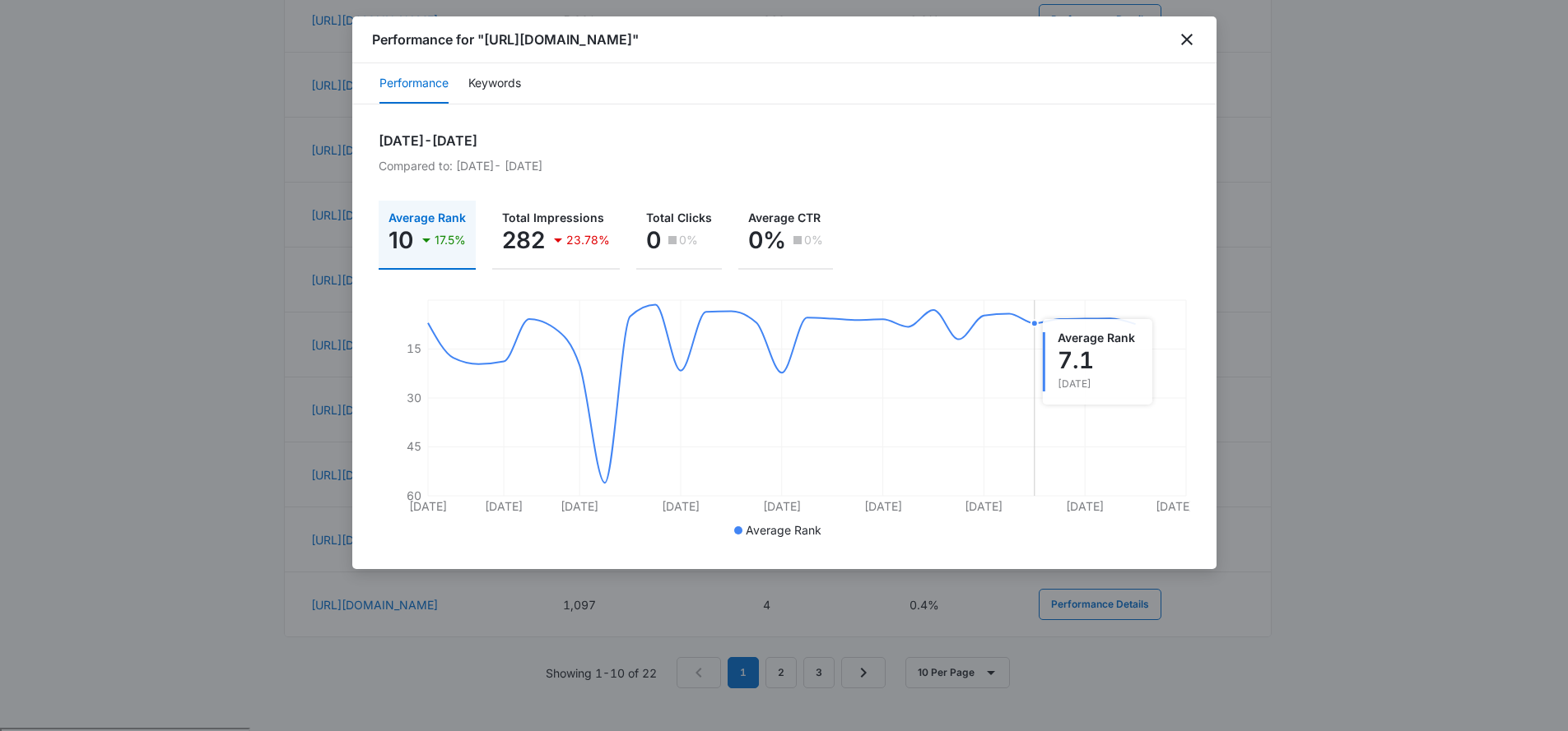
scroll to position [369, 0]
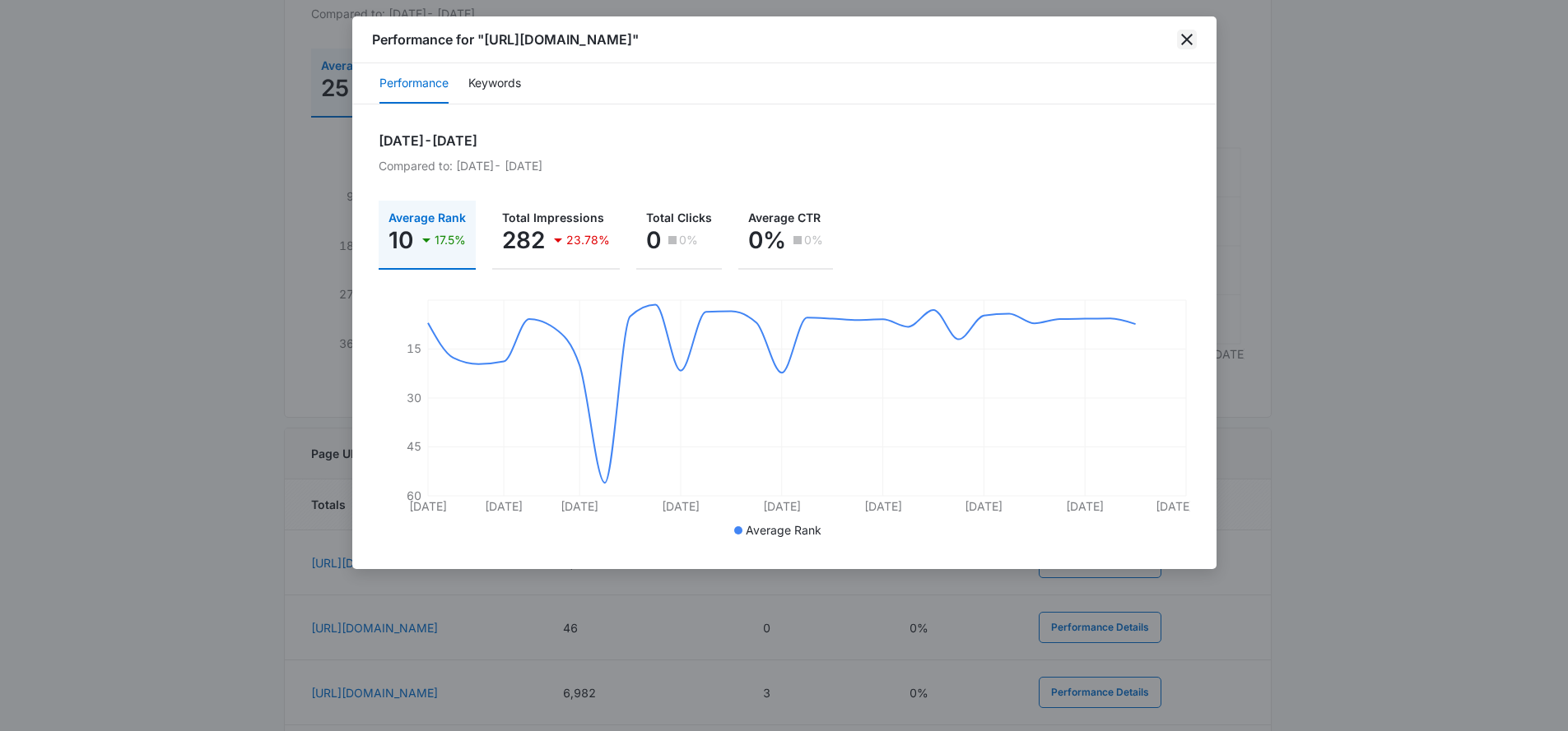
click at [1190, 48] on icon "close" at bounding box center [1186, 39] width 19 height 19
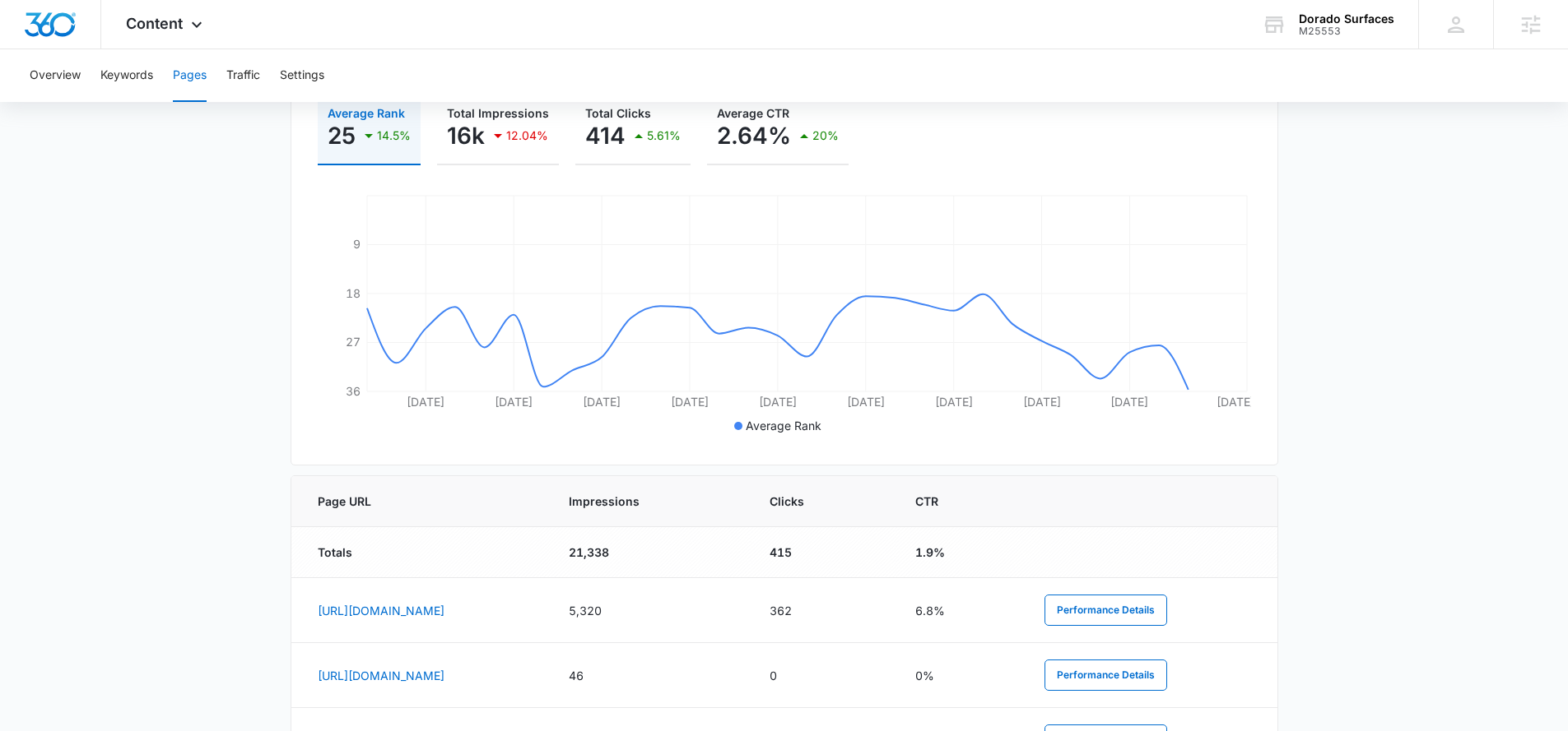
scroll to position [0, 0]
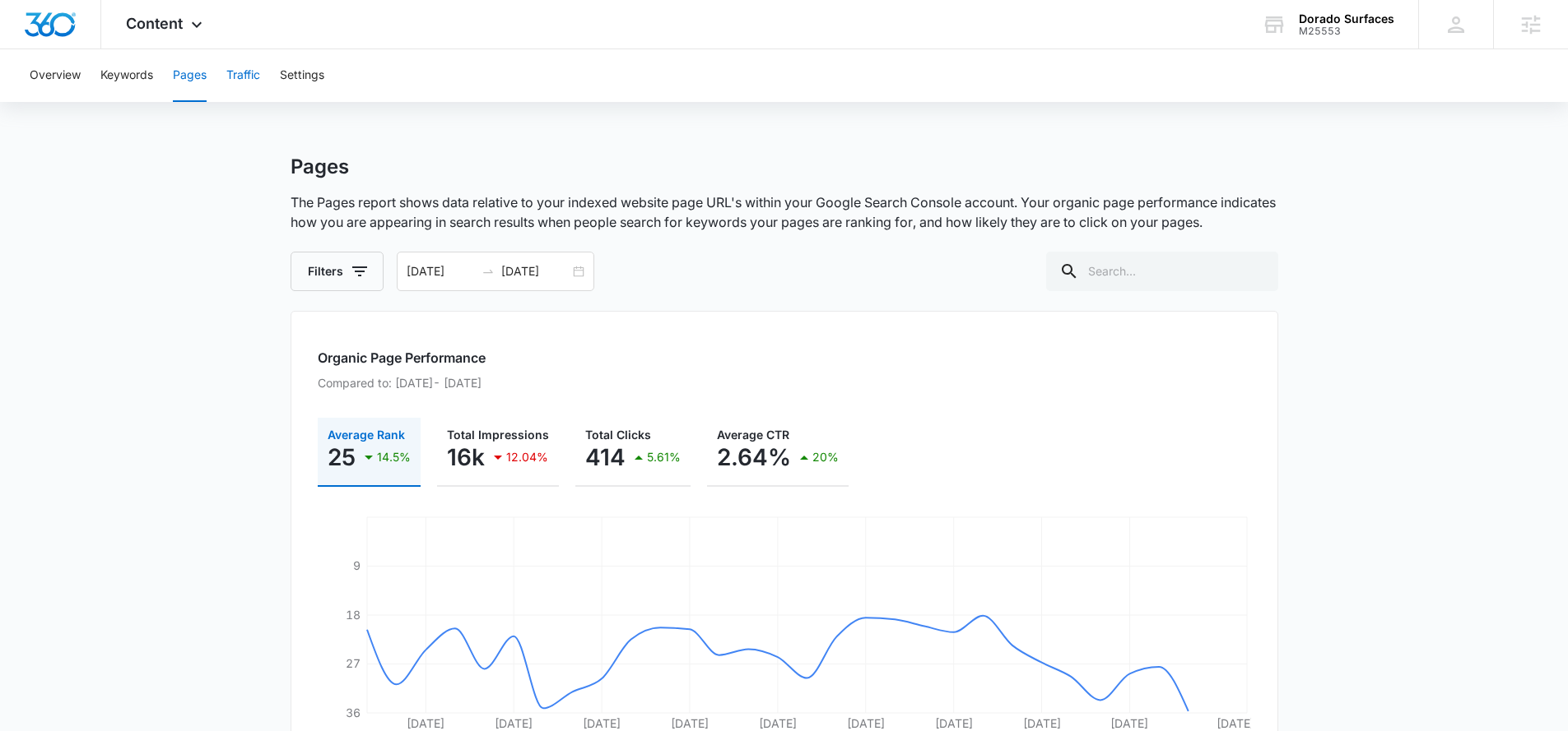
click at [245, 79] on button "Traffic" at bounding box center [243, 75] width 33 height 53
